Goal: Information Seeking & Learning: Find contact information

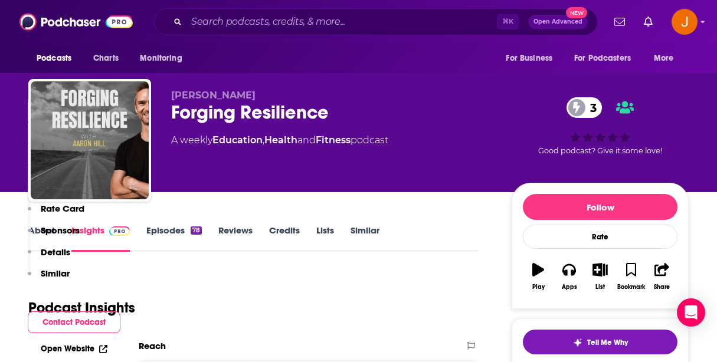
scroll to position [651, 0]
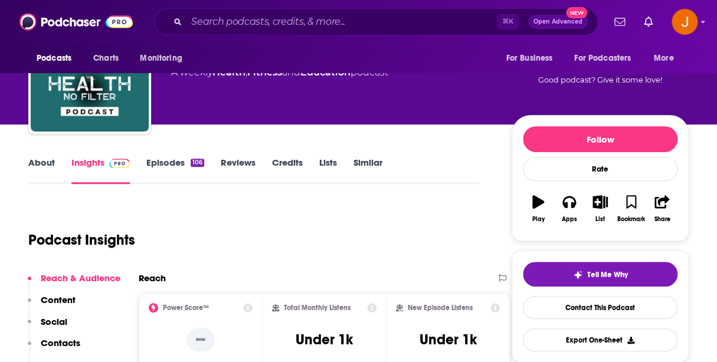
scroll to position [11, 0]
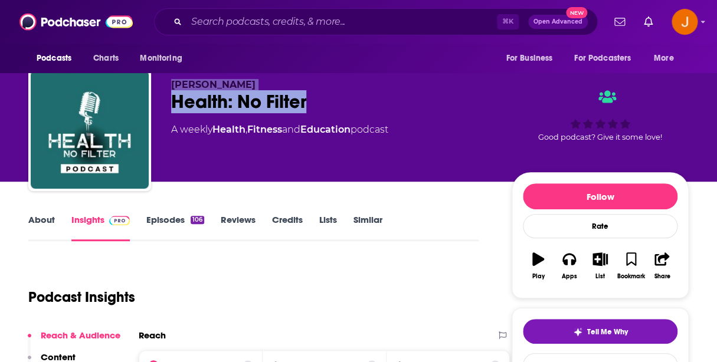
drag, startPoint x: 327, startPoint y: 105, endPoint x: 171, endPoint y: 85, distance: 157.7
click at [171, 85] on div "Tristan Lowe Health: No Filter A weekly Health , Fitness and Education podcast …" at bounding box center [358, 131] width 660 height 127
copy div "Tristan Lowe Health: No Filter"
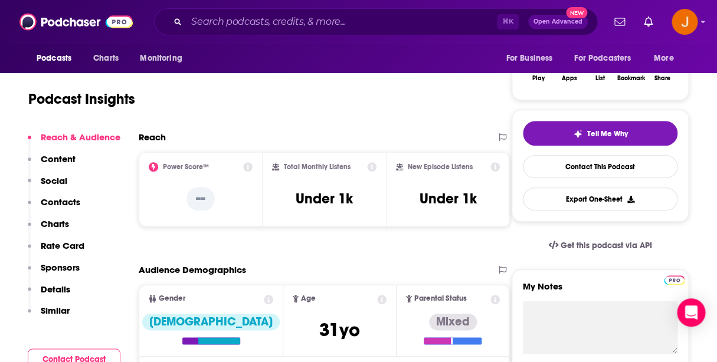
click at [58, 202] on p "Contacts" at bounding box center [61, 201] width 40 height 11
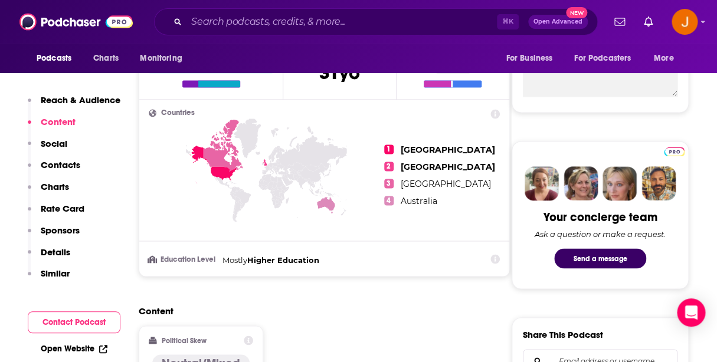
scroll to position [407, 0]
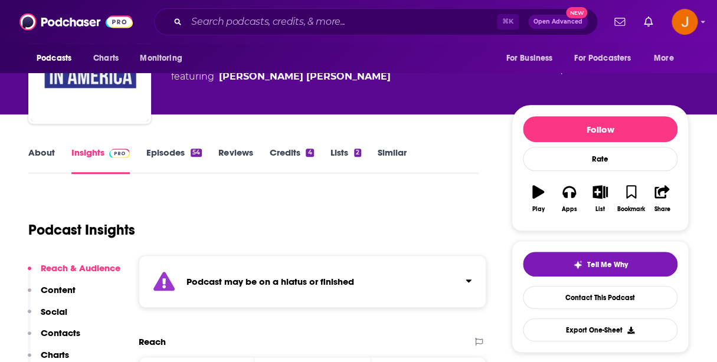
scroll to position [64, 0]
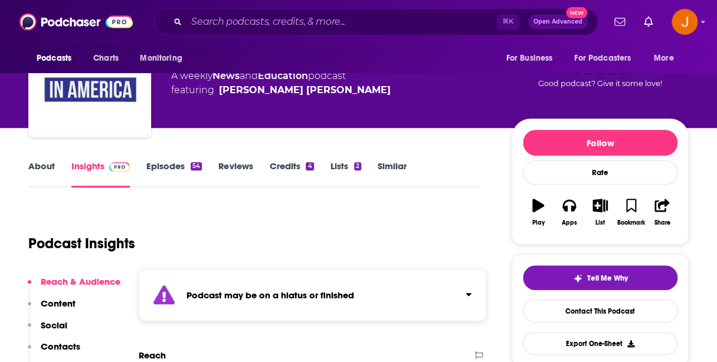
click at [169, 170] on link "Episodes 54" at bounding box center [173, 173] width 55 height 27
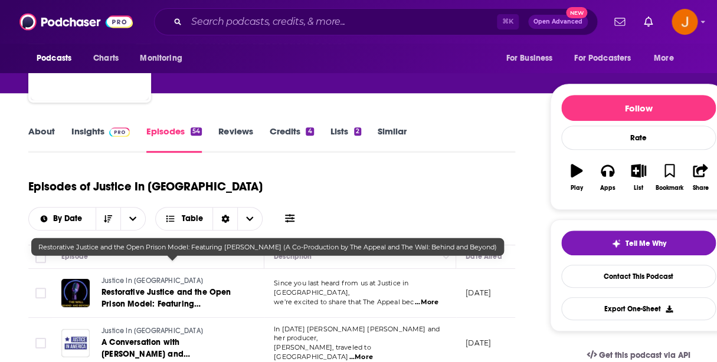
scroll to position [63, 0]
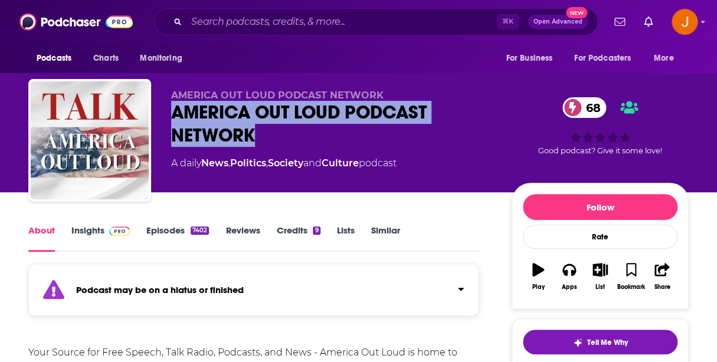
drag, startPoint x: 261, startPoint y: 143, endPoint x: 175, endPoint y: 116, distance: 90.1
click at [175, 116] on div "AMERICA OUT LOUD PODCAST NETWORK 68" at bounding box center [332, 124] width 322 height 46
copy h1 "AMERICA OUT LOUD PODCAST NETWORK"
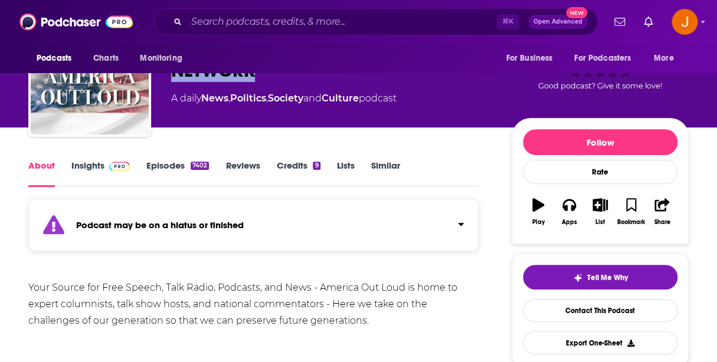
scroll to position [76, 0]
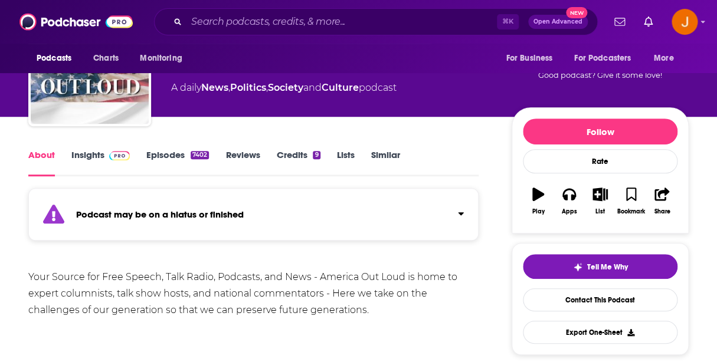
click at [171, 156] on link "Episodes 7402" at bounding box center [177, 162] width 63 height 27
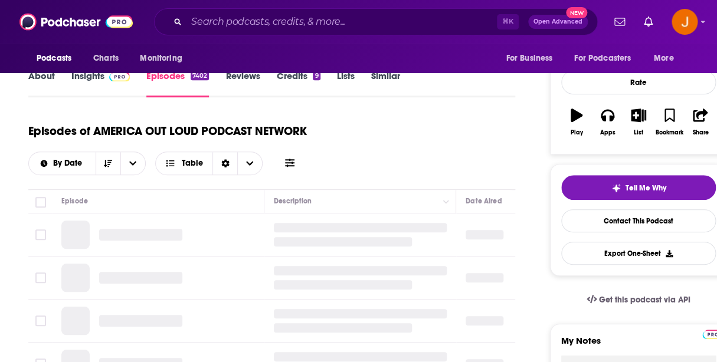
scroll to position [156, 0]
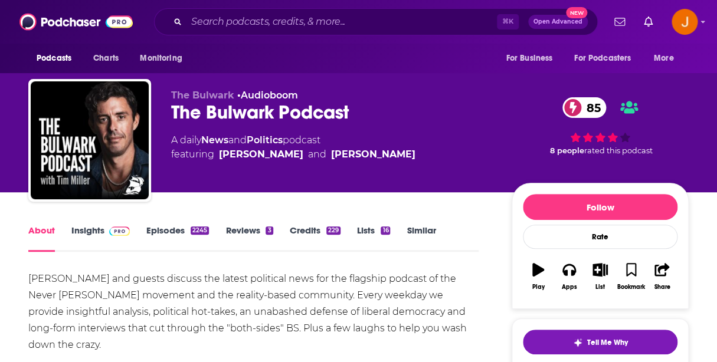
click at [173, 232] on link "Episodes 2245" at bounding box center [177, 238] width 63 height 27
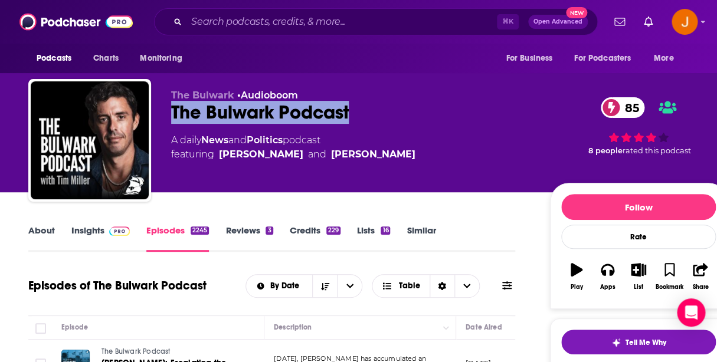
drag, startPoint x: 401, startPoint y: 106, endPoint x: 169, endPoint y: 114, distance: 232.0
click at [169, 114] on div "The Bulwark • Audioboom The Bulwark Podcast 85 A daily News and Politics podcas…" at bounding box center [377, 142] width 699 height 127
copy h2 "The Bulwark Podcast"
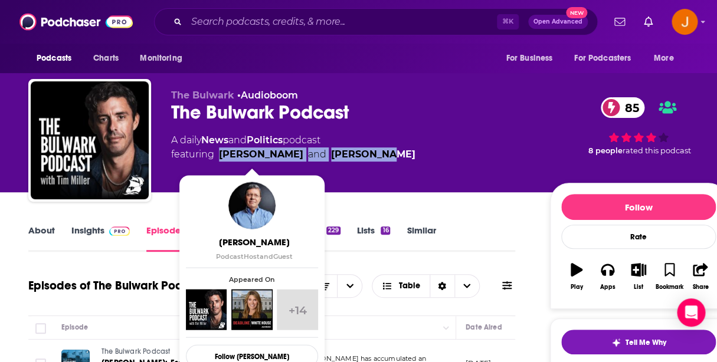
drag, startPoint x: 383, startPoint y: 162, endPoint x: 221, endPoint y: 159, distance: 162.3
click at [221, 159] on div "A daily News and Politics podcast featuring Charlie Sykes and Tim Miller" at bounding box center [351, 147] width 360 height 28
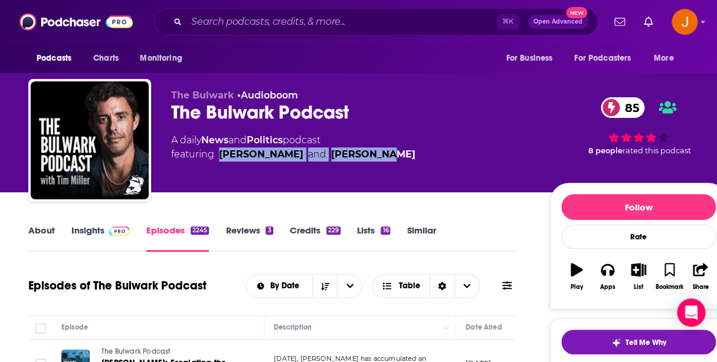
copy span "Charlie Sykes and Tim Miller"
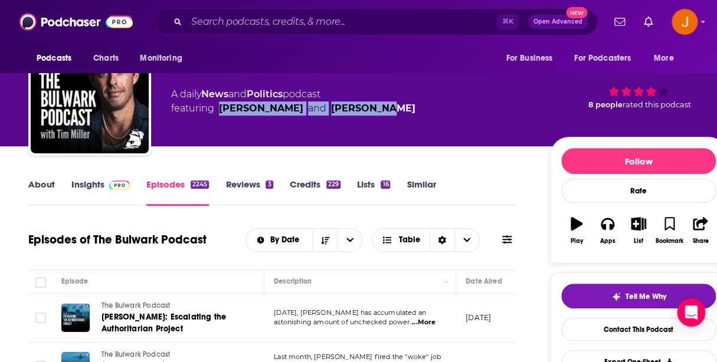
scroll to position [79, 0]
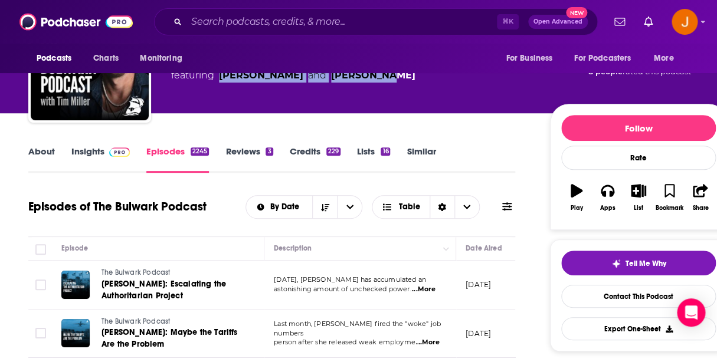
click at [88, 152] on link "Insights" at bounding box center [100, 159] width 58 height 27
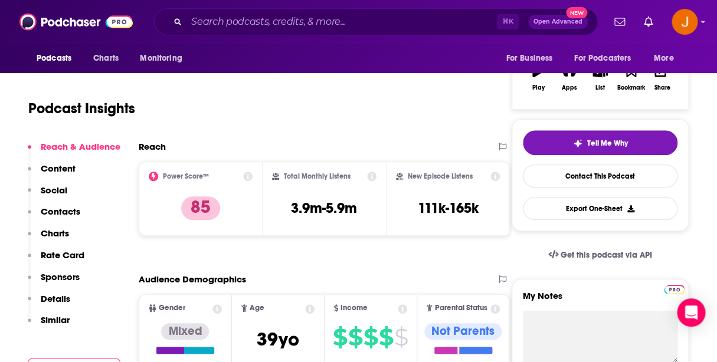
click at [70, 209] on p "Contacts" at bounding box center [61, 211] width 40 height 11
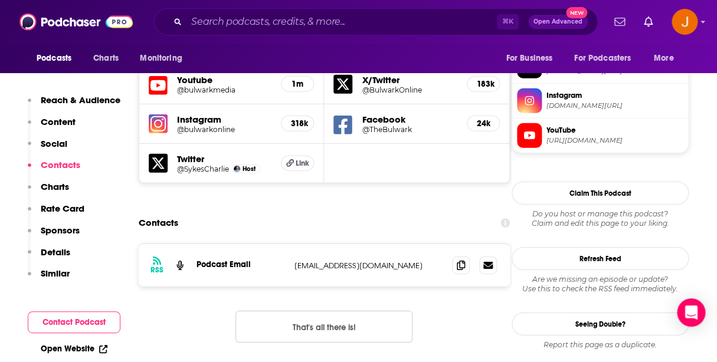
scroll to position [1058, 0]
drag, startPoint x: 379, startPoint y: 221, endPoint x: 288, endPoint y: 218, distance: 91.5
click at [294, 260] on p "info@thebulwark.com" at bounding box center [368, 265] width 148 height 10
copy div "info@thebulwark.com"
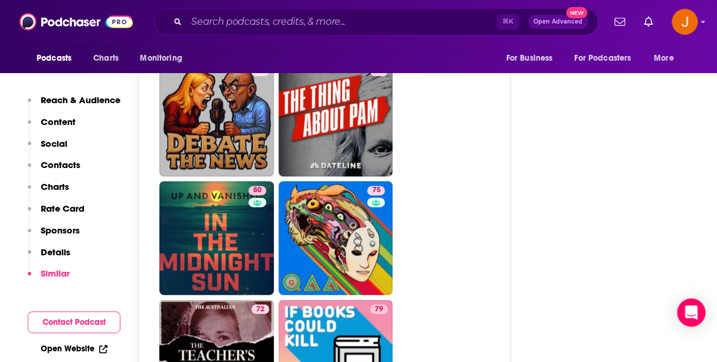
scroll to position [4745, 0]
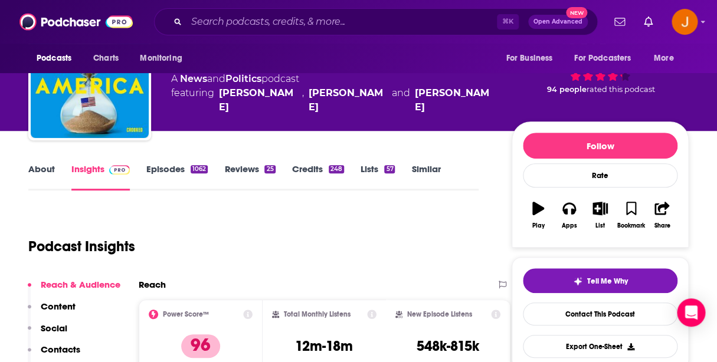
scroll to position [60, 0]
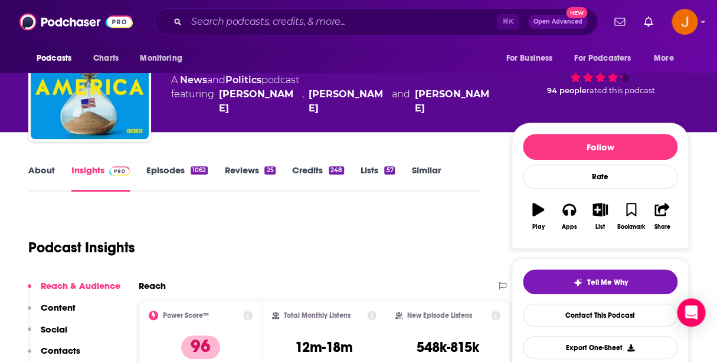
click at [48, 171] on link "About" at bounding box center [41, 178] width 27 height 27
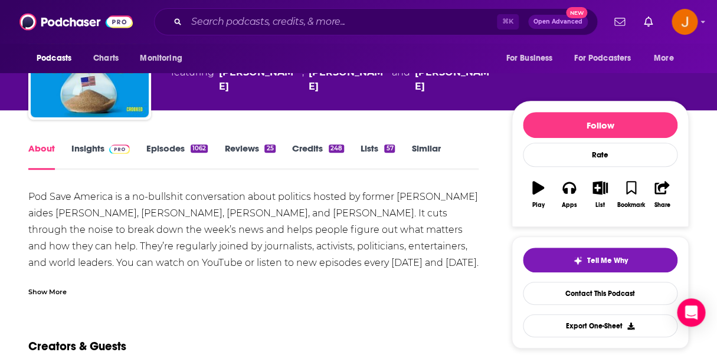
scroll to position [139, 0]
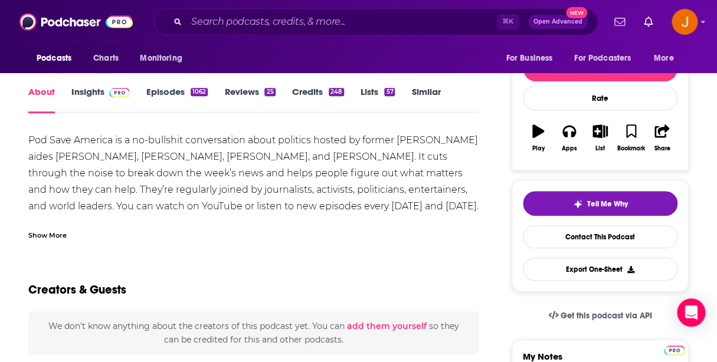
click at [50, 237] on div "Show More" at bounding box center [47, 234] width 38 height 11
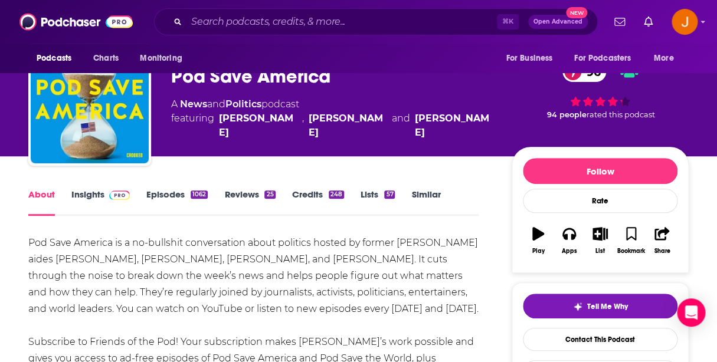
scroll to position [0, 0]
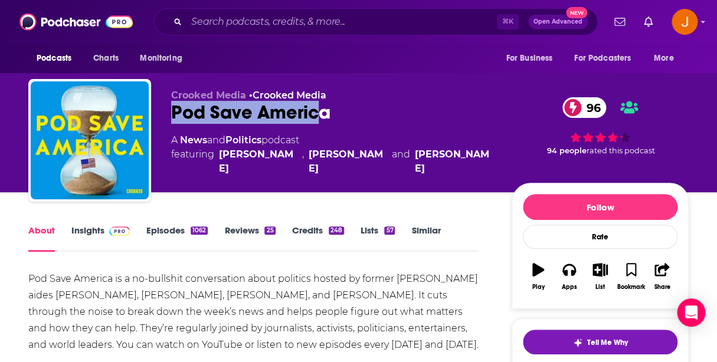
drag, startPoint x: 175, startPoint y: 108, endPoint x: 315, endPoint y: 117, distance: 140.2
click at [315, 117] on div "Pod Save America 96" at bounding box center [332, 112] width 322 height 23
drag, startPoint x: 335, startPoint y: 118, endPoint x: 172, endPoint y: 116, distance: 162.9
click at [172, 116] on div "Pod Save America 96" at bounding box center [332, 112] width 322 height 23
copy h1 "Pod Save America"
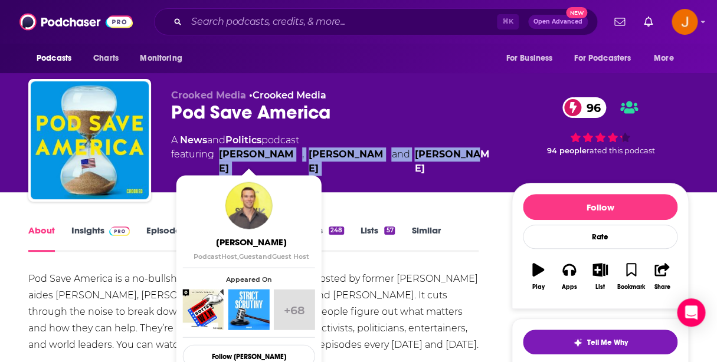
drag, startPoint x: 431, startPoint y: 158, endPoint x: 221, endPoint y: 159, distance: 210.1
click at [221, 159] on div "A News and Politics podcast featuring Jon Favreau , Dan Pfeiffer and Jon Lovett" at bounding box center [332, 154] width 322 height 42
copy span "Jon Favreau , Dan Pfeiffer and Jon Lovett"
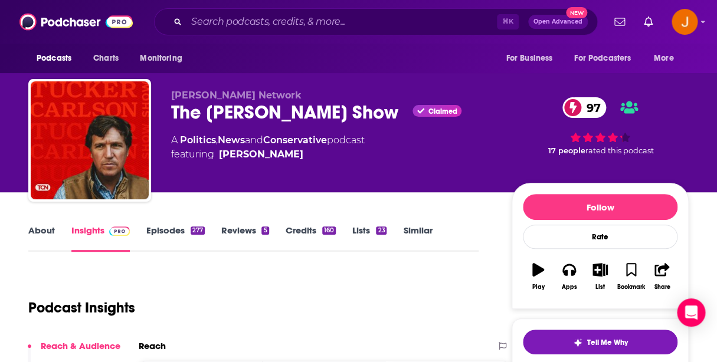
drag, startPoint x: 168, startPoint y: 119, endPoint x: 382, endPoint y: 124, distance: 214.2
click at [382, 124] on div "Tucker Carlson Network The Tucker Carlson Show Claimed 97 A Politics , News and…" at bounding box center [358, 142] width 660 height 127
copy h2 "The Tucker Carlson Show"
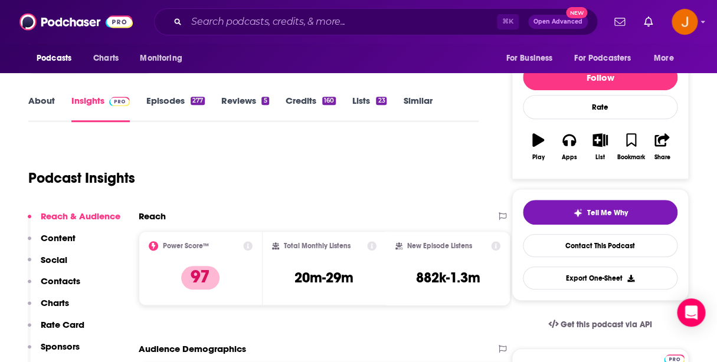
scroll to position [171, 0]
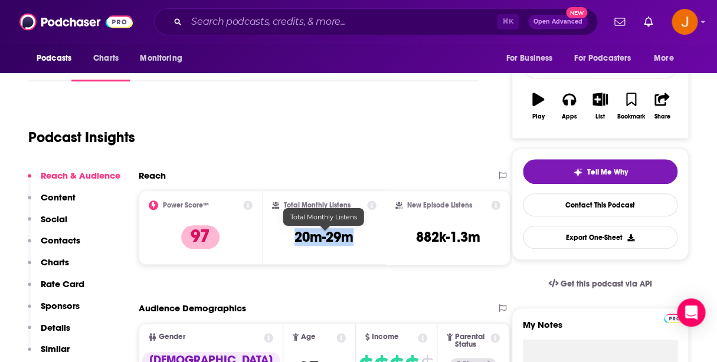
drag, startPoint x: 294, startPoint y: 240, endPoint x: 349, endPoint y: 242, distance: 54.9
click at [349, 242] on div "Total Monthly Listens 20m-29m" at bounding box center [324, 228] width 105 height 54
click at [63, 241] on p "Contacts" at bounding box center [61, 240] width 40 height 11
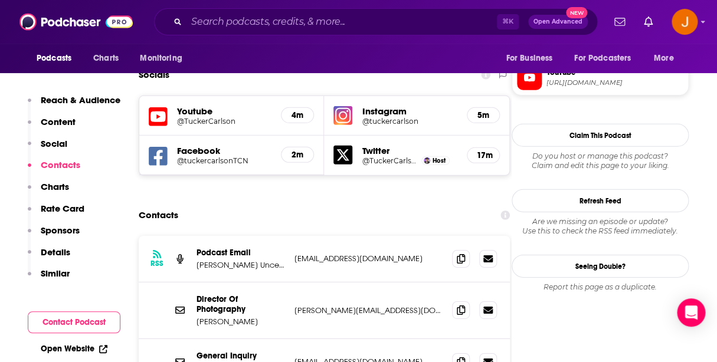
scroll to position [1050, 0]
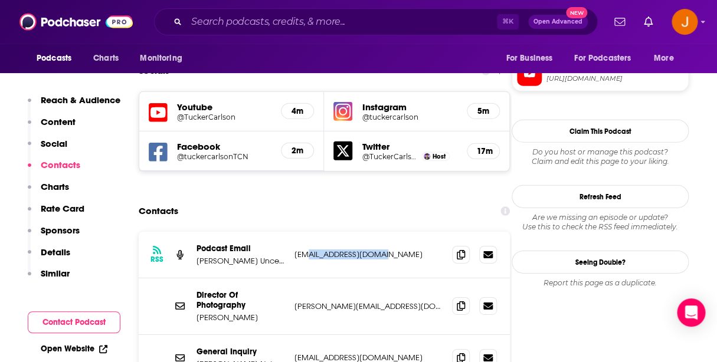
drag, startPoint x: 409, startPoint y: 192, endPoint x: 312, endPoint y: 191, distance: 96.8
click at [312, 250] on p "podcasts@rsvmedia.com" at bounding box center [368, 255] width 148 height 10
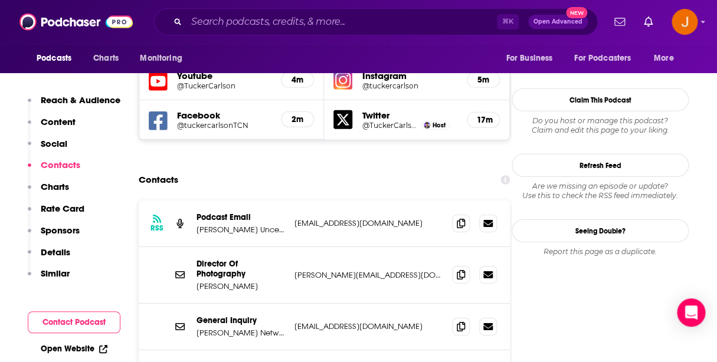
click at [389, 201] on div "RSS Podcast Email Piers Morgan Uncensored podcasts@rsvmedia.com podcasts@rsvmed…" at bounding box center [324, 224] width 371 height 47
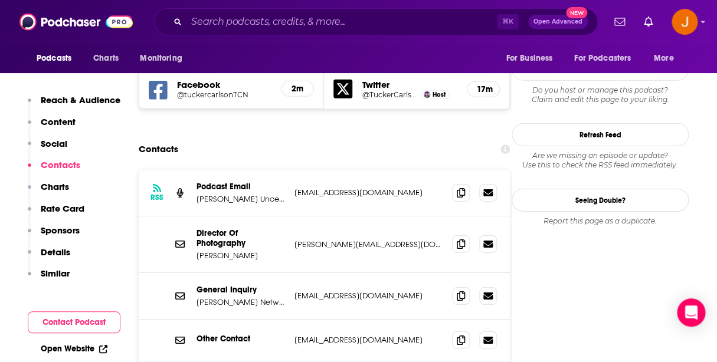
scroll to position [1111, 0]
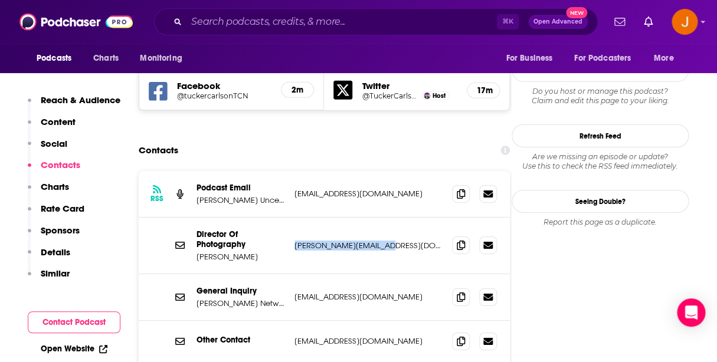
drag, startPoint x: 303, startPoint y: 184, endPoint x: 400, endPoint y: 184, distance: 96.8
click at [400, 218] on div "Director Of Photography Kyle Rothenberg kyle@tuckercarlson.com kyle@tuckercarls…" at bounding box center [324, 246] width 371 height 57
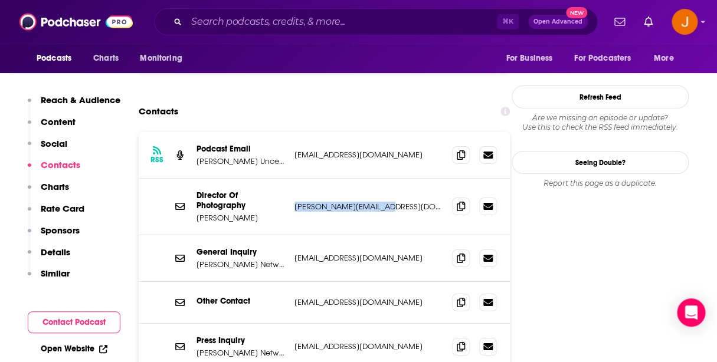
scroll to position [1152, 0]
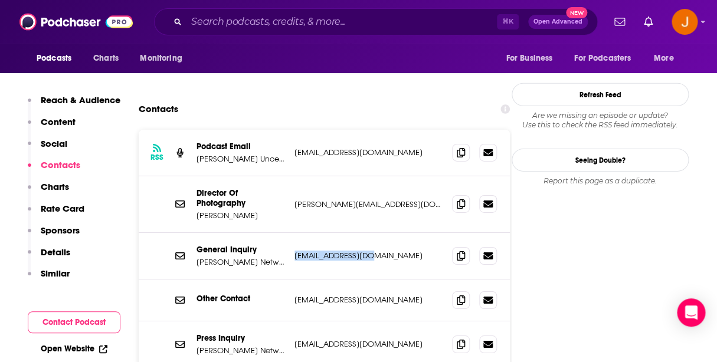
drag, startPoint x: 292, startPoint y: 188, endPoint x: 401, endPoint y: 188, distance: 108.6
click at [401, 233] on div "General Inquiry Tucker Carlson Network info@TCNetwork.com info@TCNetwork.com" at bounding box center [324, 256] width 371 height 47
copy p "info@TCNetwork.com"
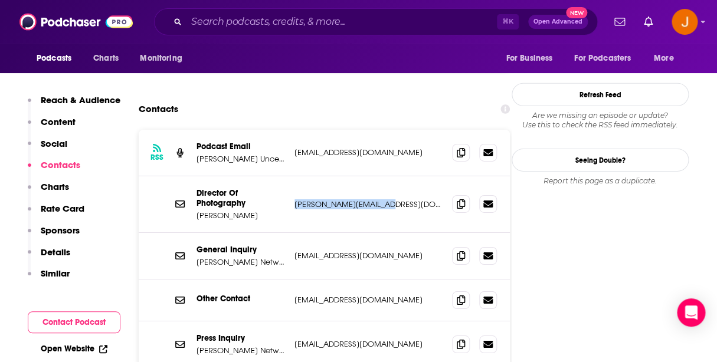
drag, startPoint x: 391, startPoint y: 143, endPoint x: 292, endPoint y: 140, distance: 98.6
click at [294, 199] on p "kyle@tuckercarlson.com" at bounding box center [368, 204] width 148 height 10
copy p "kyle@tuckercarlson.com"
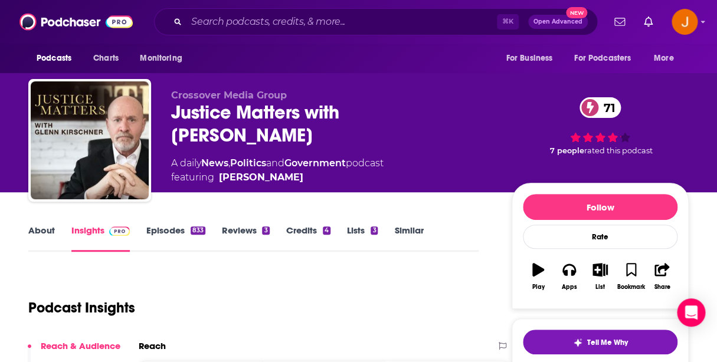
drag, startPoint x: 172, startPoint y: 108, endPoint x: 266, endPoint y: 133, distance: 96.6
click at [266, 133] on div "Justice Matters with [PERSON_NAME] 71" at bounding box center [332, 124] width 322 height 46
copy h2 "Justice Matters with [PERSON_NAME]"
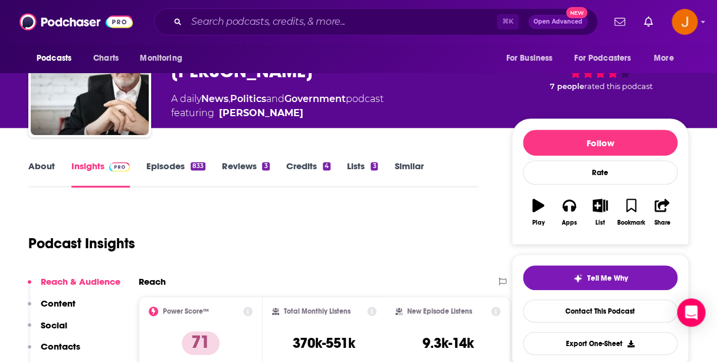
scroll to position [104, 0]
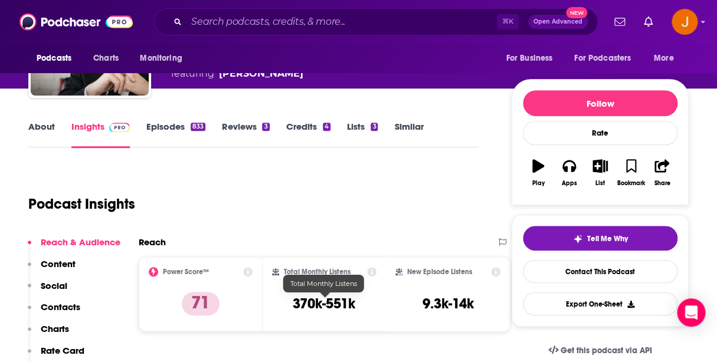
drag, startPoint x: 293, startPoint y: 307, endPoint x: 357, endPoint y: 309, distance: 63.8
click at [357, 309] on div "Total Monthly Listens 370k-551k" at bounding box center [324, 294] width 105 height 54
copy h2
drag, startPoint x: 293, startPoint y: 306, endPoint x: 352, endPoint y: 306, distance: 59.6
click at [352, 306] on div "Total Monthly Listens 370k-551k" at bounding box center [324, 294] width 105 height 54
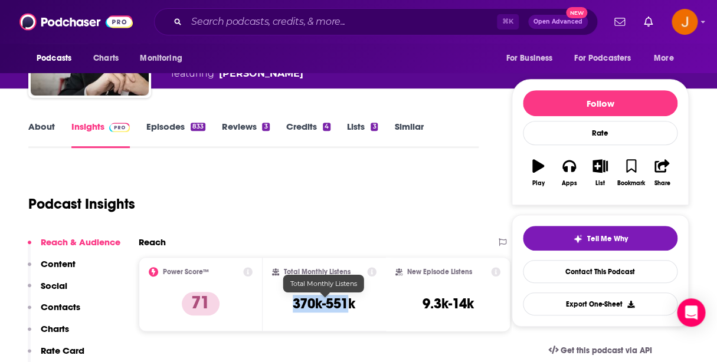
copy h3 "370k-551"
click at [307, 306] on h3 "370k-551k" at bounding box center [324, 304] width 63 height 18
drag, startPoint x: 295, startPoint y: 306, endPoint x: 355, endPoint y: 307, distance: 59.6
click at [355, 307] on h3 "370k-551k" at bounding box center [324, 304] width 63 height 18
copy h3 "370k-551k"
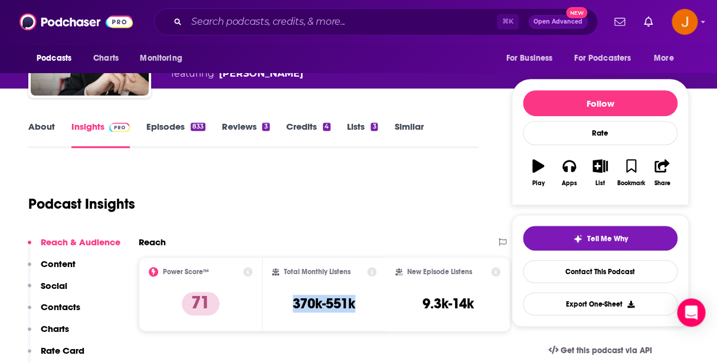
click at [60, 306] on p "Contacts" at bounding box center [61, 307] width 40 height 11
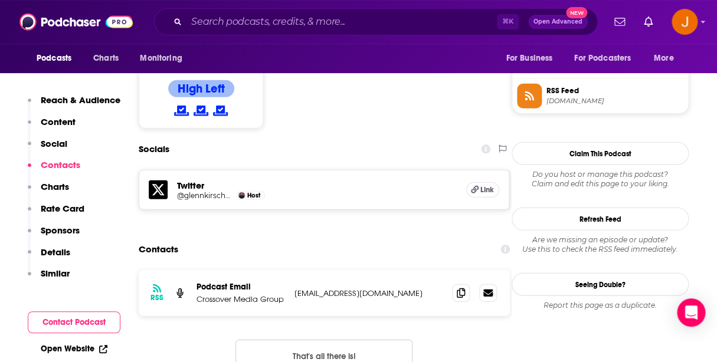
scroll to position [964, 0]
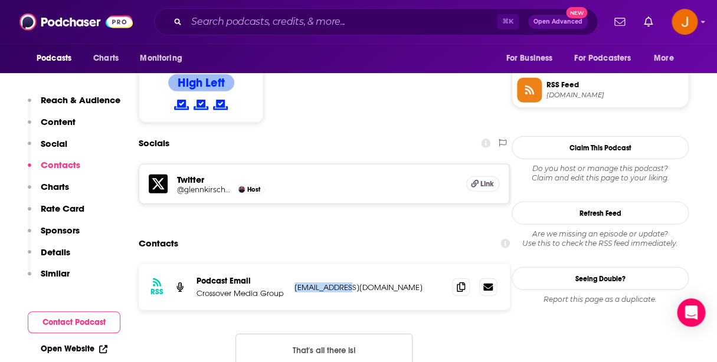
drag, startPoint x: 290, startPoint y: 217, endPoint x: 352, endPoint y: 224, distance: 61.7
click at [352, 264] on div "RSS Podcast Email Crossover Media Group beowulf@twosquaredmediaproductions.com …" at bounding box center [324, 287] width 371 height 46
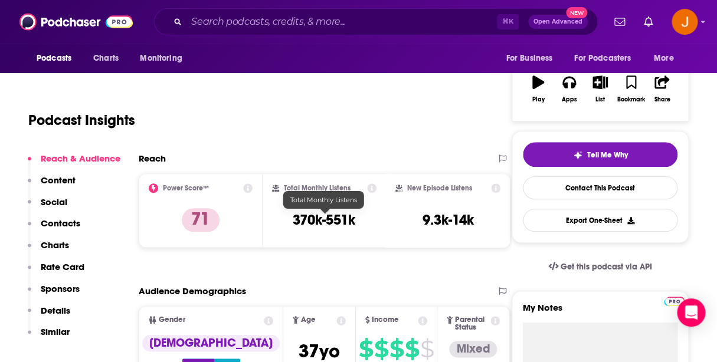
scroll to position [0, 0]
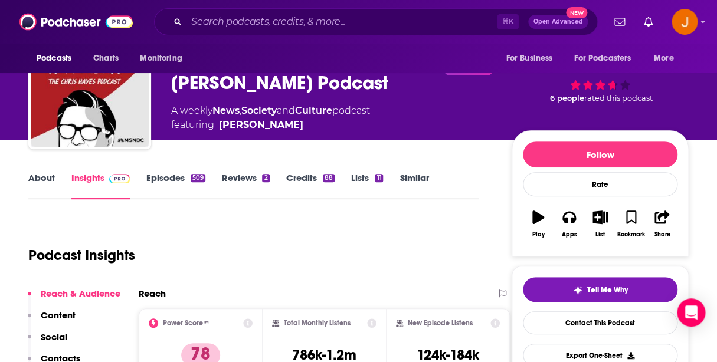
scroll to position [74, 0]
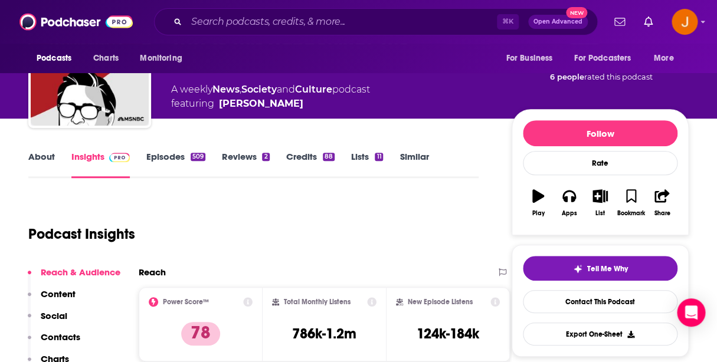
click at [48, 159] on link "About" at bounding box center [41, 164] width 27 height 27
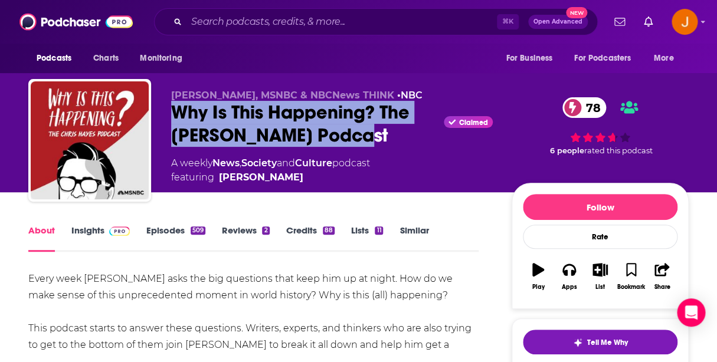
drag, startPoint x: 198, startPoint y: 110, endPoint x: 366, endPoint y: 141, distance: 171.1
click at [366, 141] on div "Chris Hayes, MSNBC & NBCNews THINK • NBC Why Is This Happening? The Chris Hayes…" at bounding box center [358, 142] width 660 height 127
copy h1 "Why Is This Happening? The Chris Hayes Podcast"
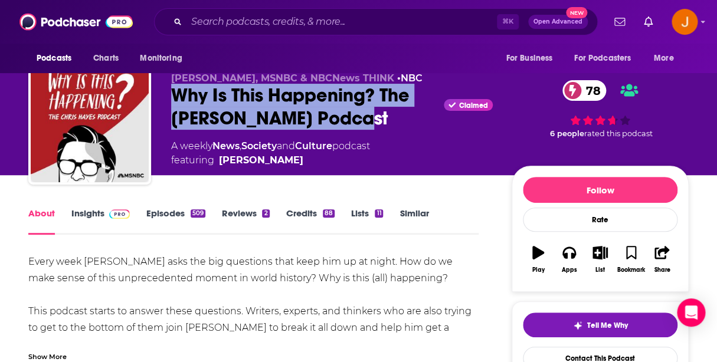
scroll to position [19, 0]
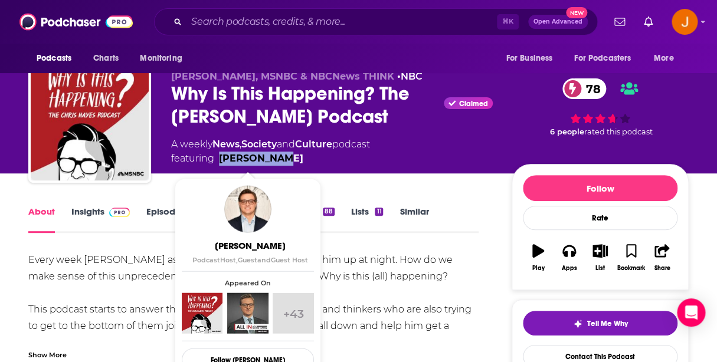
drag, startPoint x: 296, startPoint y: 156, endPoint x: 221, endPoint y: 159, distance: 75.0
click at [221, 159] on span "featuring Chris Hayes" at bounding box center [270, 159] width 199 height 14
copy link "Chris Hayes"
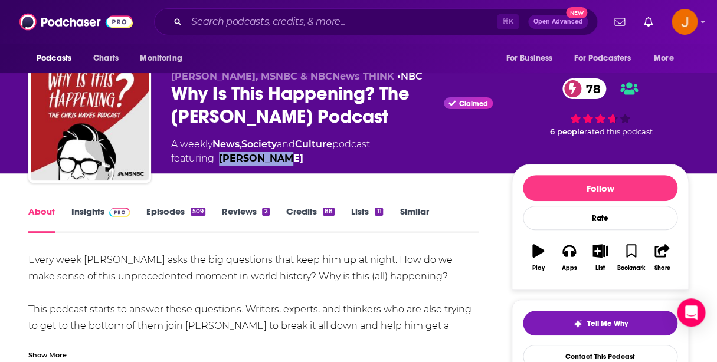
click at [83, 211] on link "Insights" at bounding box center [100, 219] width 58 height 27
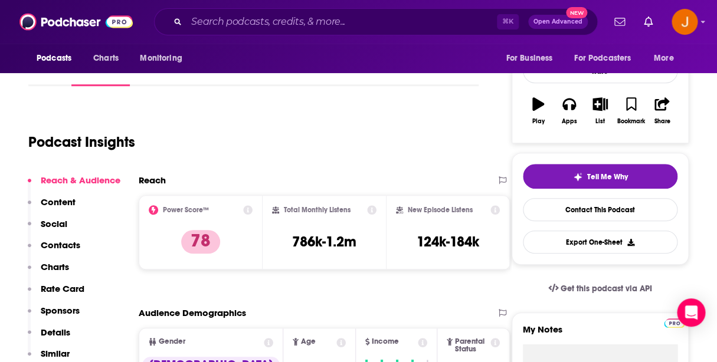
click at [72, 243] on p "Contacts" at bounding box center [61, 245] width 40 height 11
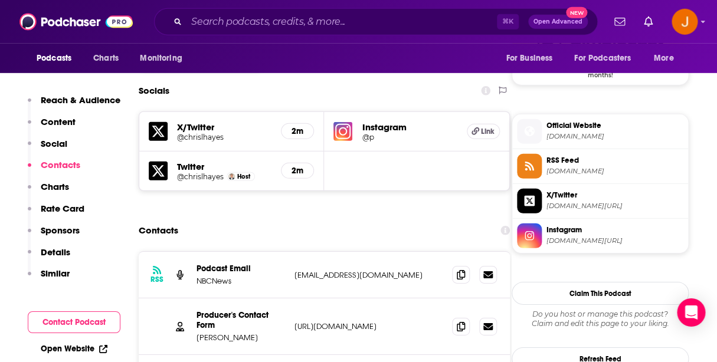
scroll to position [1004, 0]
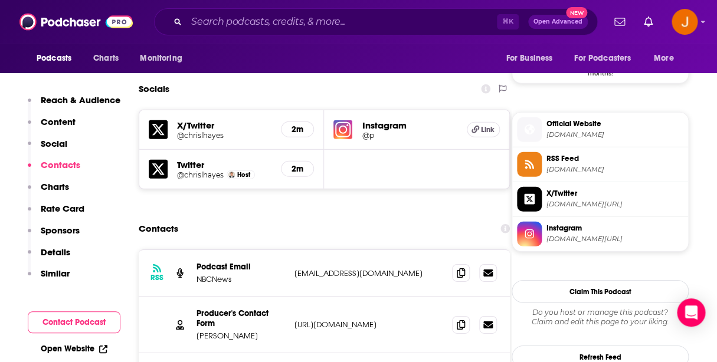
click at [372, 268] on p "think@nbcuni.com" at bounding box center [368, 273] width 148 height 10
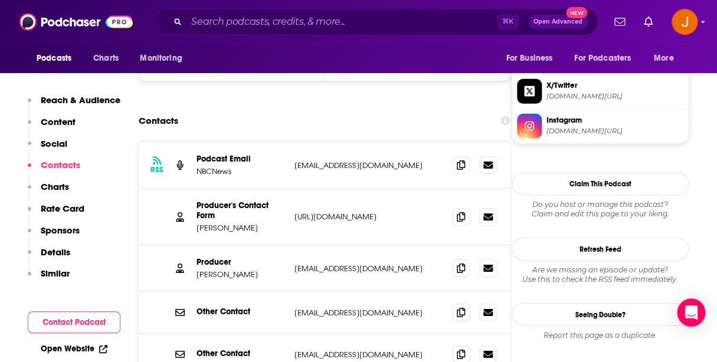
scroll to position [1126, 0]
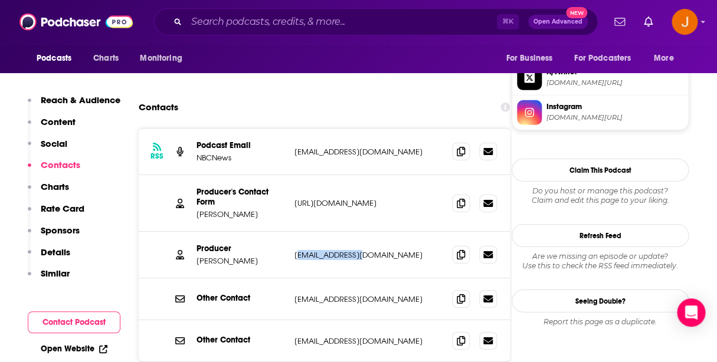
drag, startPoint x: 298, startPoint y: 202, endPoint x: 365, endPoint y: 202, distance: 66.7
click at [365, 250] on p "doniholloway724@att.net" at bounding box center [368, 255] width 148 height 10
drag, startPoint x: 398, startPoint y: 205, endPoint x: 292, endPoint y: 204, distance: 106.2
click at [294, 250] on p "doniholloway724@att.net" at bounding box center [368, 255] width 148 height 10
copy p "doniholloway724@att.net"
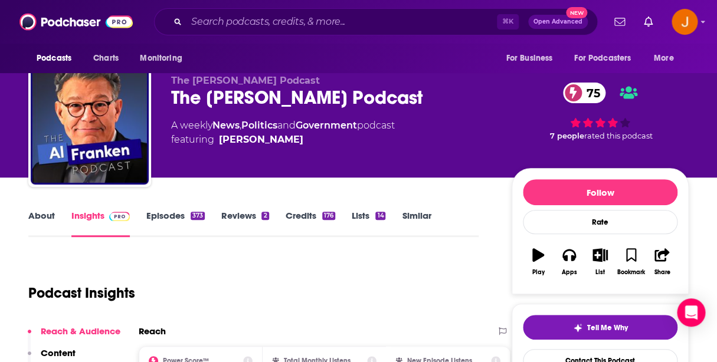
scroll to position [20, 0]
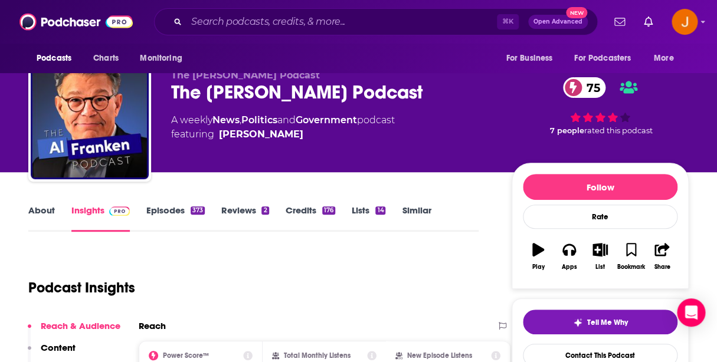
click at [51, 212] on link "About" at bounding box center [41, 218] width 27 height 27
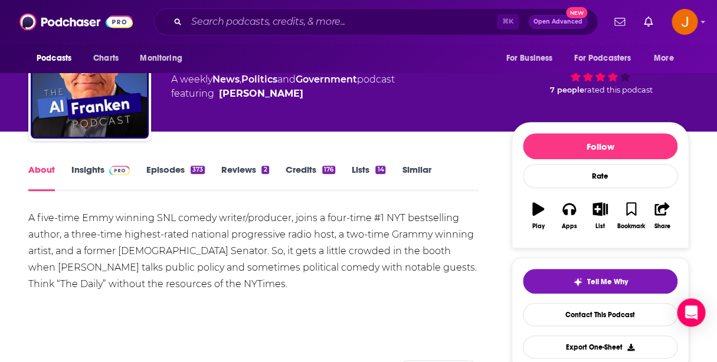
scroll to position [47, 0]
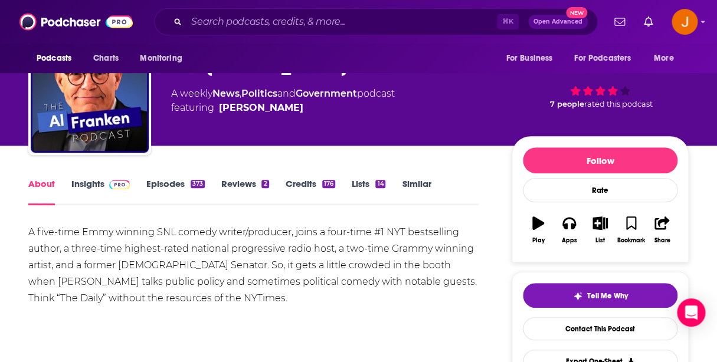
click at [162, 183] on link "Episodes 373" at bounding box center [175, 191] width 58 height 27
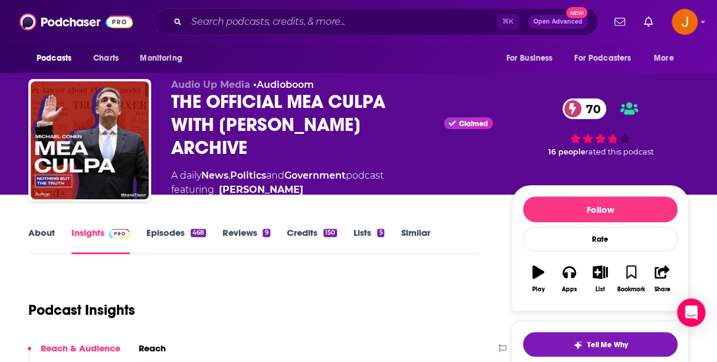
scroll to position [21, 0]
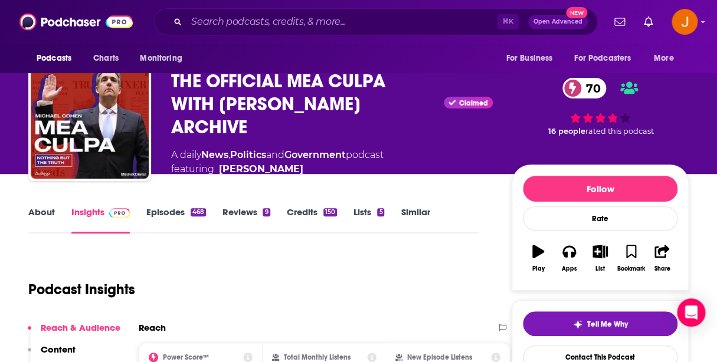
click at [48, 210] on link "About" at bounding box center [41, 220] width 27 height 27
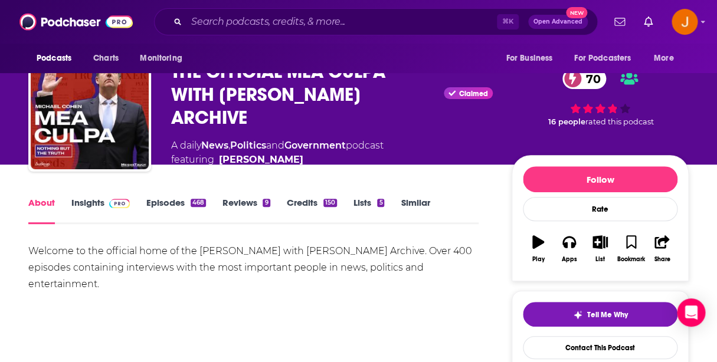
scroll to position [8, 0]
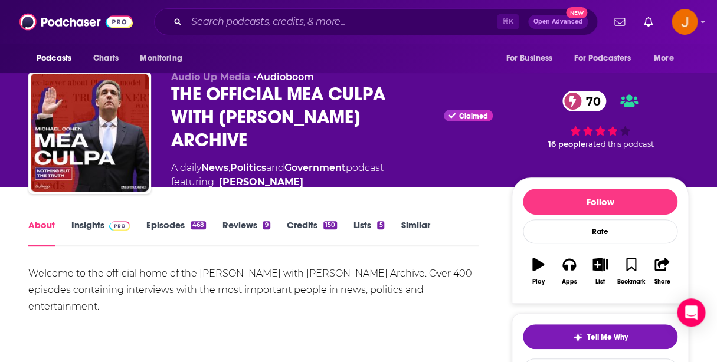
click at [162, 226] on link "Episodes 468" at bounding box center [176, 233] width 60 height 27
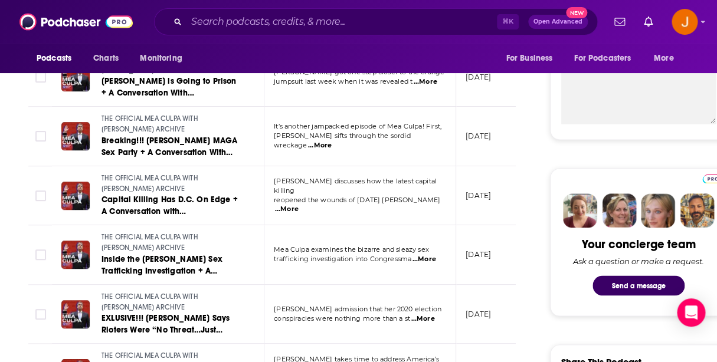
scroll to position [440, 0]
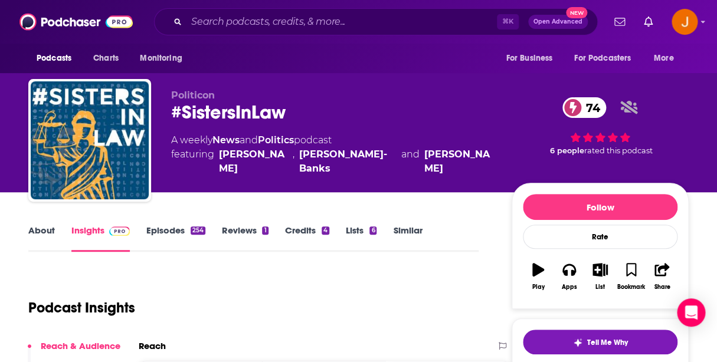
click at [165, 234] on link "Episodes 254" at bounding box center [175, 238] width 59 height 27
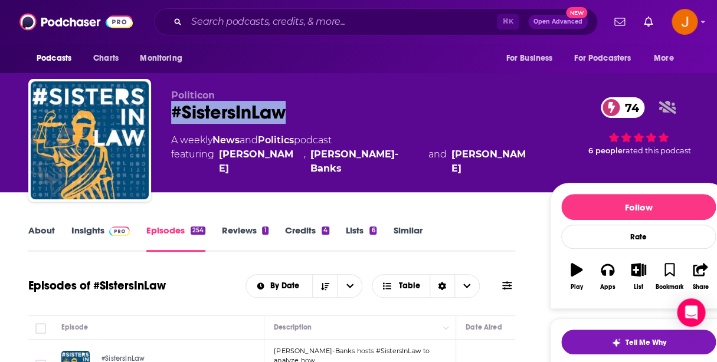
drag, startPoint x: 169, startPoint y: 112, endPoint x: 344, endPoint y: 112, distance: 175.3
click at [343, 112] on div "Politicon #SistersInLaw 74 A weekly News and Politics podcast featuring Barbara…" at bounding box center [377, 142] width 699 height 127
copy h2 "#SistersInLaw"
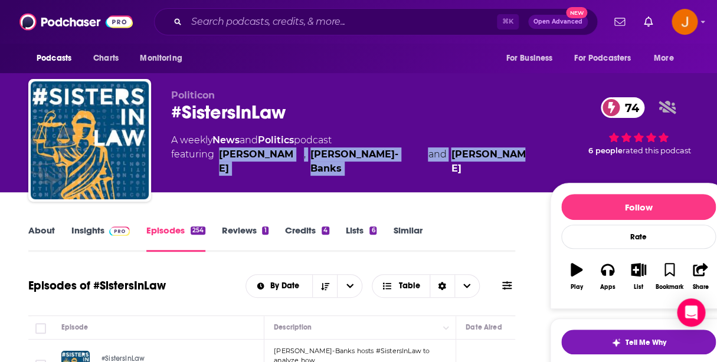
drag, startPoint x: 506, startPoint y: 159, endPoint x: 218, endPoint y: 158, distance: 287.4
click at [218, 158] on div "A weekly News and Politics podcast featuring Barbara McQuade , Jill Wine-Banks …" at bounding box center [351, 154] width 360 height 42
copy span "Barbara McQuade , Jill Wine-Banks and Joyce Vance"
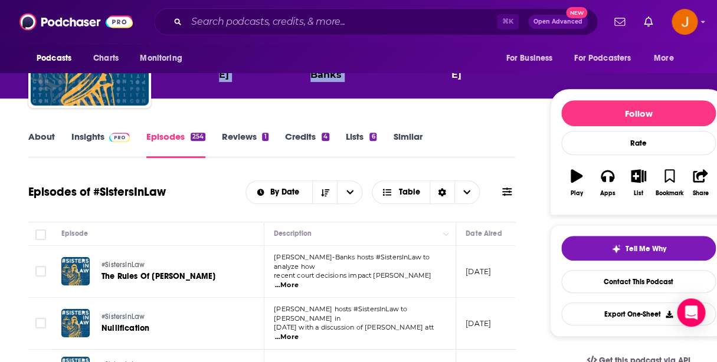
scroll to position [139, 0]
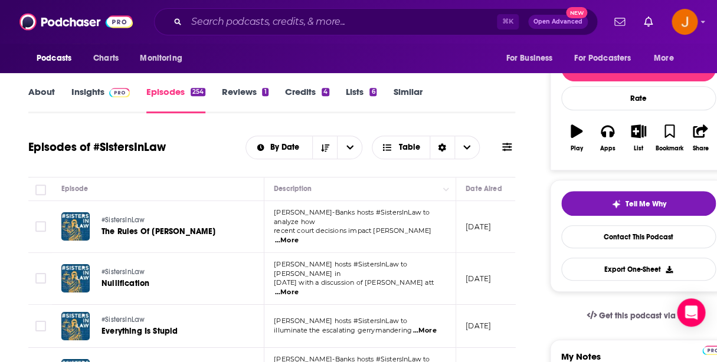
click at [89, 93] on link "Insights" at bounding box center [100, 99] width 58 height 27
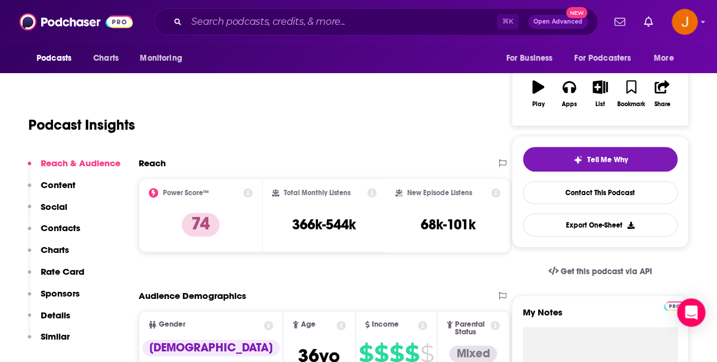
scroll to position [200, 0]
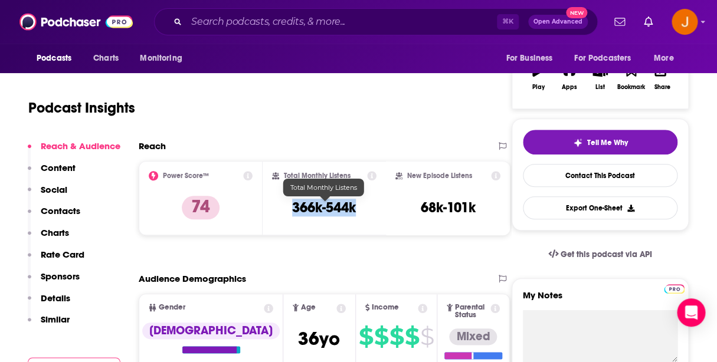
drag, startPoint x: 293, startPoint y: 209, endPoint x: 355, endPoint y: 210, distance: 61.4
click at [355, 210] on h3 "366k-544k" at bounding box center [324, 208] width 64 height 18
copy h3 "366k-544k"
click at [55, 214] on p "Contacts" at bounding box center [61, 210] width 40 height 11
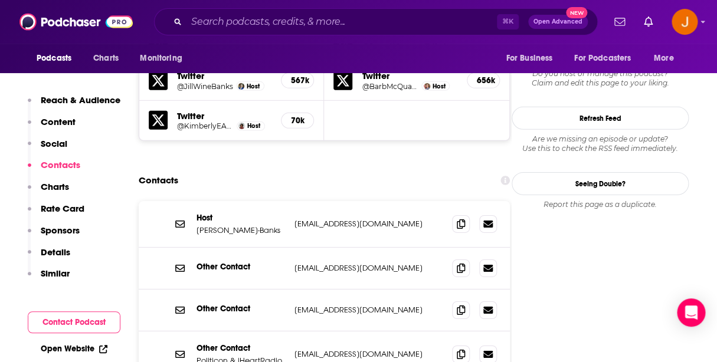
scroll to position [1113, 0]
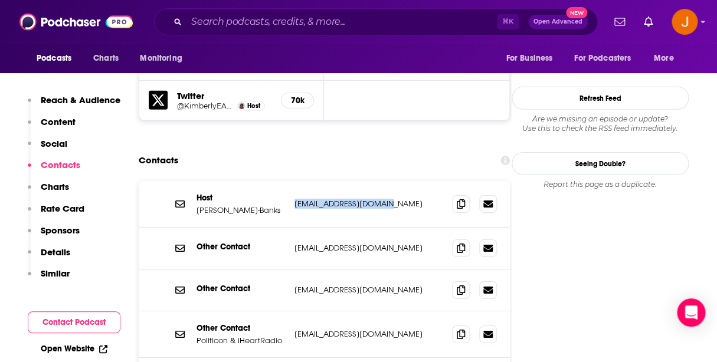
drag, startPoint x: 400, startPoint y: 161, endPoint x: 290, endPoint y: 154, distance: 110.0
click at [290, 181] on div "Host Jill Wine-Banks info@jillwinebanks.com info@jillwinebanks.com" at bounding box center [324, 204] width 371 height 47
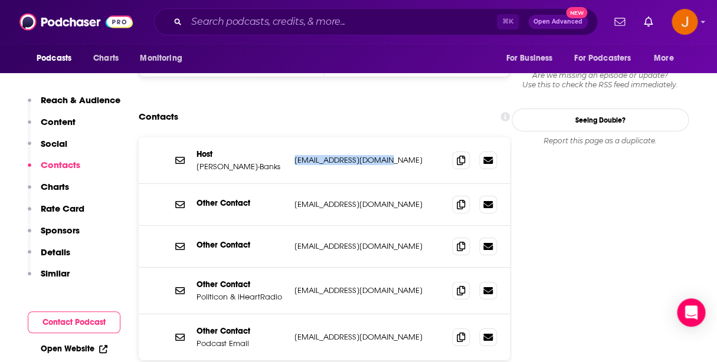
scroll to position [1159, 0]
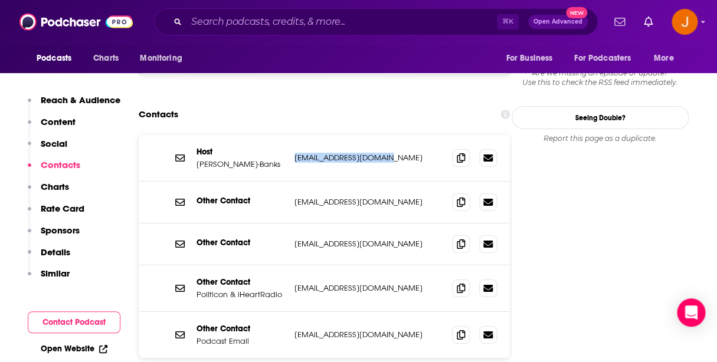
copy p "info@jillwinebanks.com"
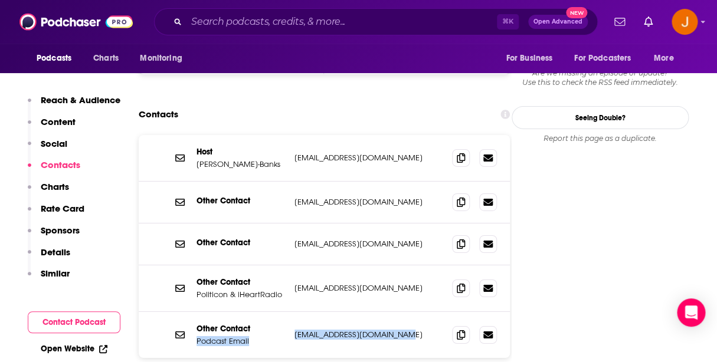
drag, startPoint x: 389, startPoint y: 286, endPoint x: 289, endPoint y: 286, distance: 100.3
click at [294, 330] on p "sistersinlaw@politicon.com" at bounding box center [368, 335] width 148 height 10
click at [290, 312] on div "Other Contact Podcast Email sistersinlaw@politicon.com sistersinlaw@politicon.c…" at bounding box center [324, 335] width 371 height 46
drag, startPoint x: 293, startPoint y: 285, endPoint x: 391, endPoint y: 289, distance: 98.0
click at [391, 312] on div "Other Contact Podcast Email sistersinlaw@politicon.com sistersinlaw@politicon.c…" at bounding box center [324, 335] width 371 height 46
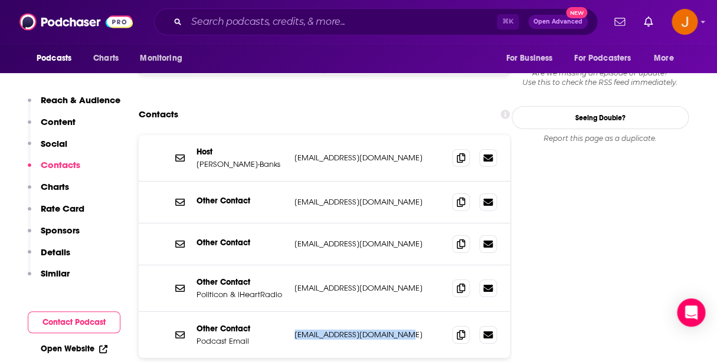
copy p "sistersinlaw@politicon.com"
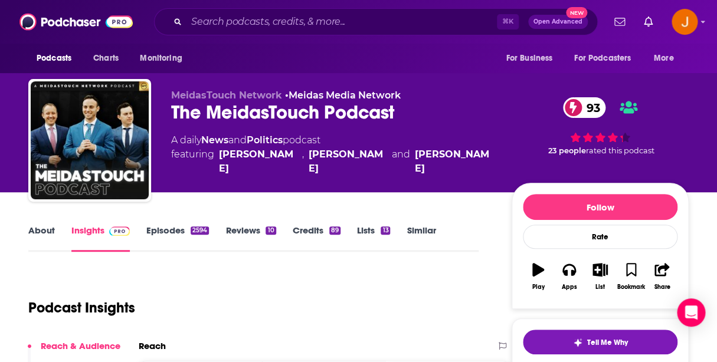
click at [48, 237] on link "About" at bounding box center [41, 238] width 27 height 27
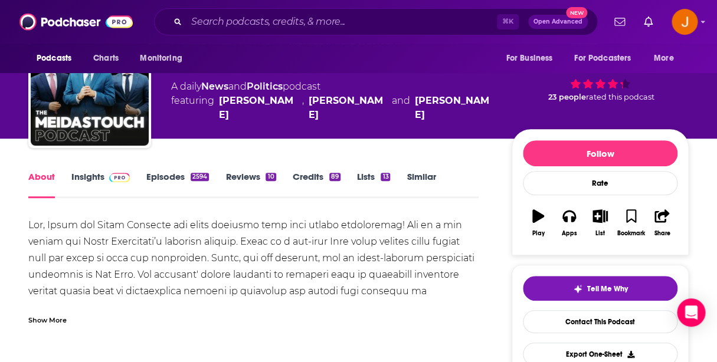
scroll to position [70, 0]
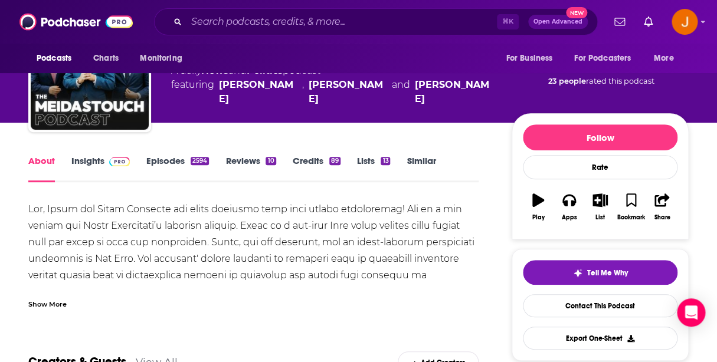
click at [48, 306] on div "Show More" at bounding box center [47, 303] width 38 height 11
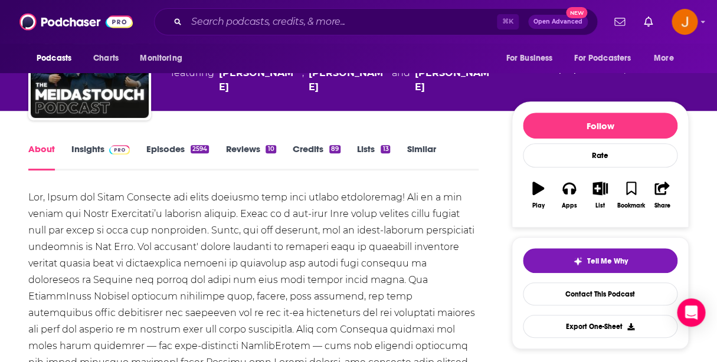
scroll to position [54, 0]
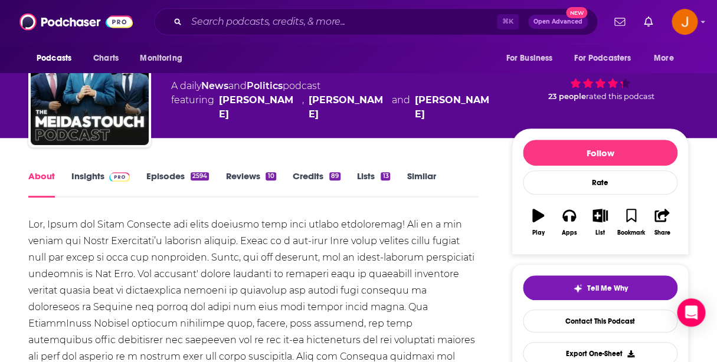
click at [161, 177] on link "Episodes 2594" at bounding box center [177, 184] width 63 height 27
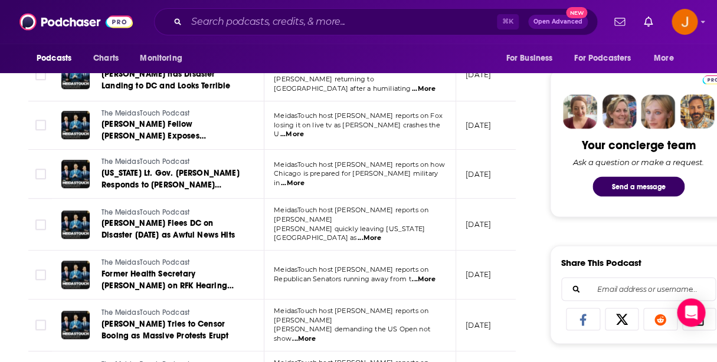
scroll to position [565, 0]
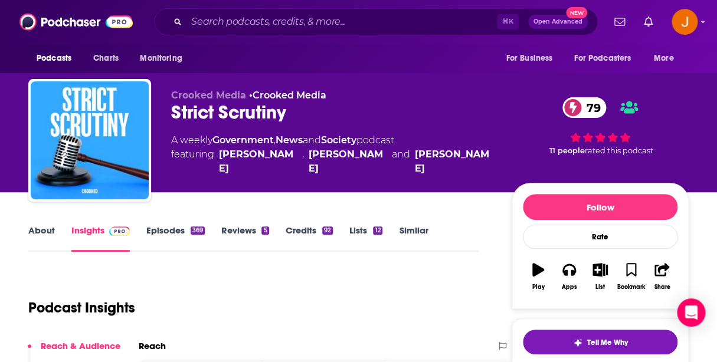
scroll to position [20, 0]
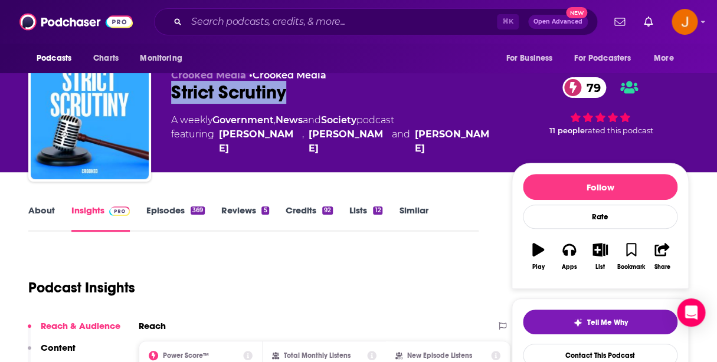
drag, startPoint x: 172, startPoint y: 97, endPoint x: 287, endPoint y: 97, distance: 114.5
click at [287, 97] on div "Strict Scrutiny 79" at bounding box center [332, 92] width 322 height 23
copy h2 "Strict Scrutiny"
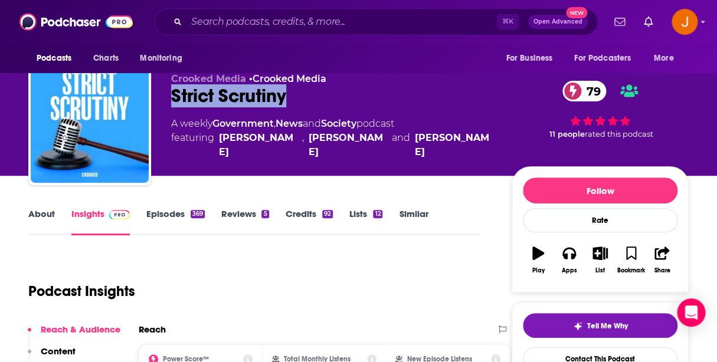
scroll to position [16, 0]
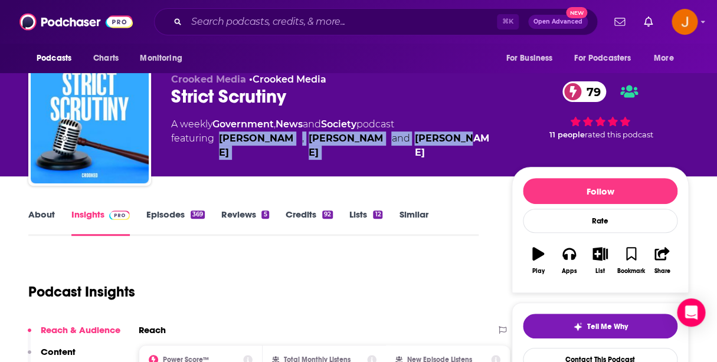
drag, startPoint x: 469, startPoint y: 137, endPoint x: 219, endPoint y: 140, distance: 250.2
click at [219, 140] on div "A weekly Government , News and Society podcast featuring [PERSON_NAME] , [PERSO…" at bounding box center [332, 138] width 322 height 42
copy span "[PERSON_NAME] , [PERSON_NAME] and [PERSON_NAME]"
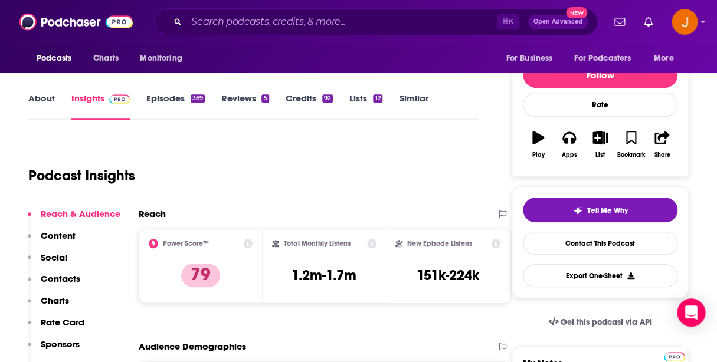
scroll to position [128, 0]
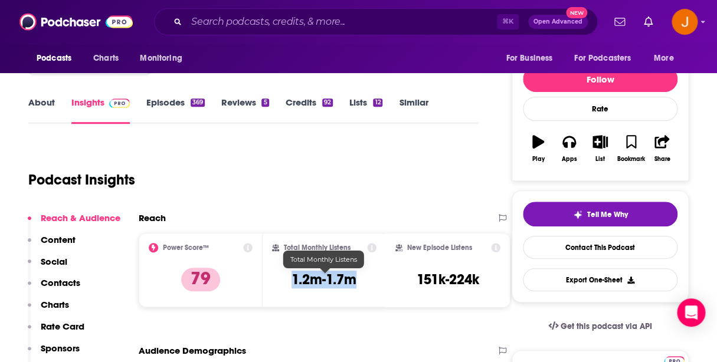
drag, startPoint x: 288, startPoint y: 290, endPoint x: 356, endPoint y: 286, distance: 68.0
click at [356, 286] on div "Total Monthly Listens 1.2m-1.7m" at bounding box center [324, 270] width 105 height 54
copy h3 "1.2m-1.7m"
click at [67, 284] on p "Contacts" at bounding box center [61, 282] width 40 height 11
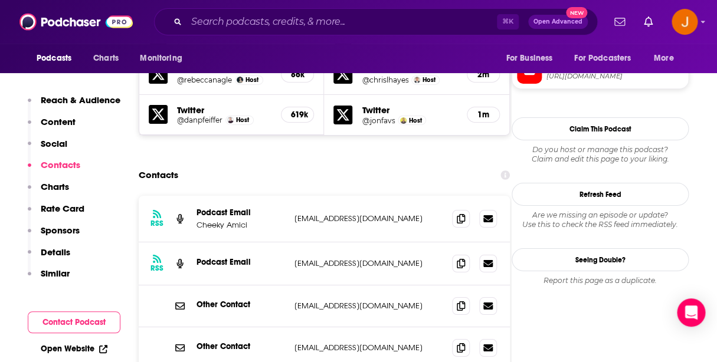
scroll to position [1219, 0]
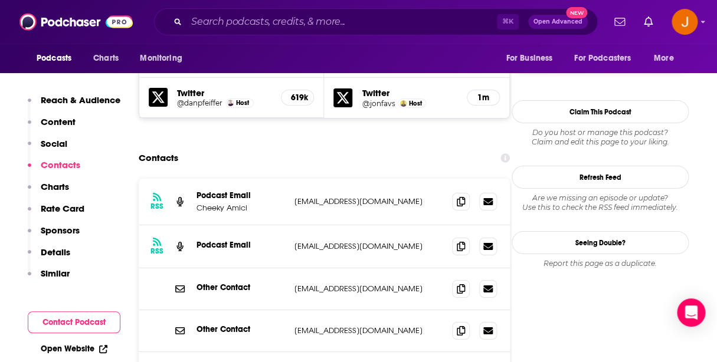
drag, startPoint x: 294, startPoint y: 145, endPoint x: 412, endPoint y: 146, distance: 117.4
click at [412, 179] on div "RSS Podcast Email Cheeky Amici [EMAIL_ADDRESS][DOMAIN_NAME] [EMAIL_ADDRESS][DOM…" at bounding box center [324, 202] width 371 height 47
copy p "[EMAIL_ADDRESS][DOMAIN_NAME]"
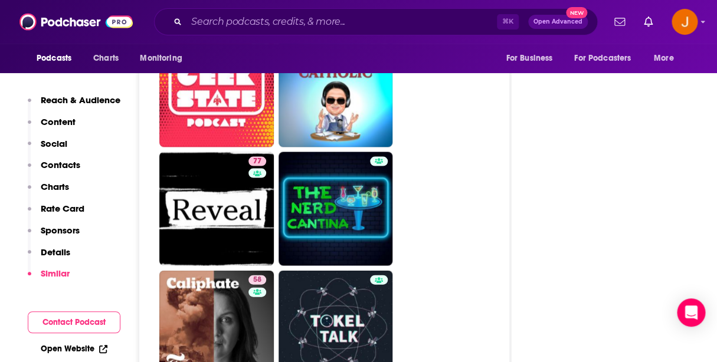
scroll to position [6395, 0]
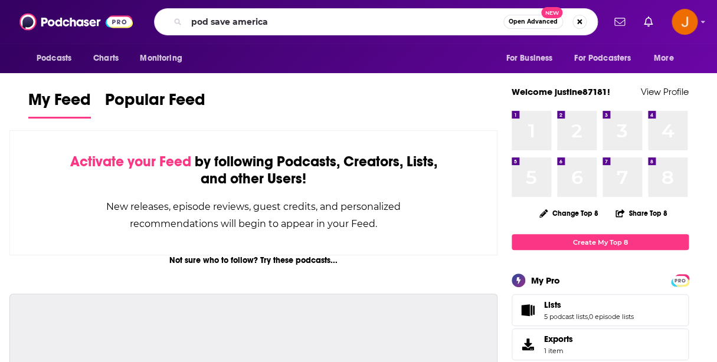
type input "pod save america"
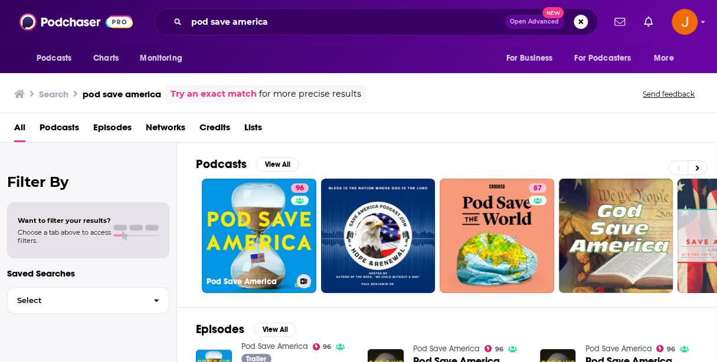
click at [248, 197] on link "96 Pod Save America" at bounding box center [259, 236] width 114 height 114
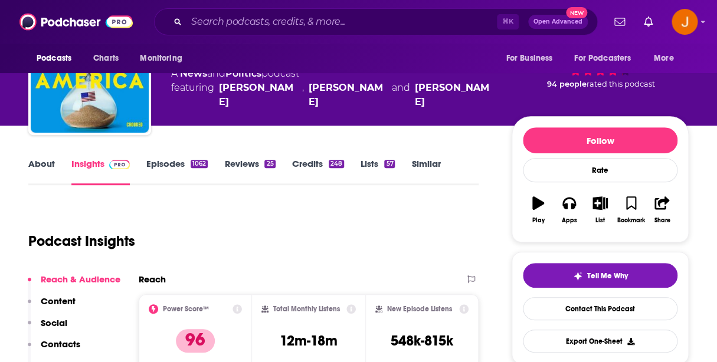
scroll to position [219, 0]
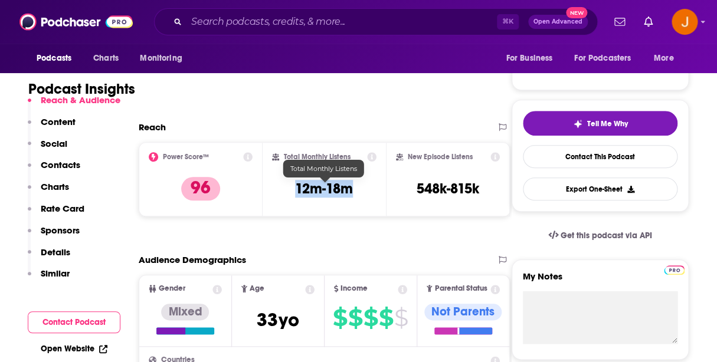
drag, startPoint x: 320, startPoint y: 189, endPoint x: 349, endPoint y: 191, distance: 28.4
click at [349, 191] on div "Total Monthly Listens 12m-18m" at bounding box center [324, 179] width 105 height 54
click at [34, 165] on button "Contacts" at bounding box center [54, 170] width 53 height 22
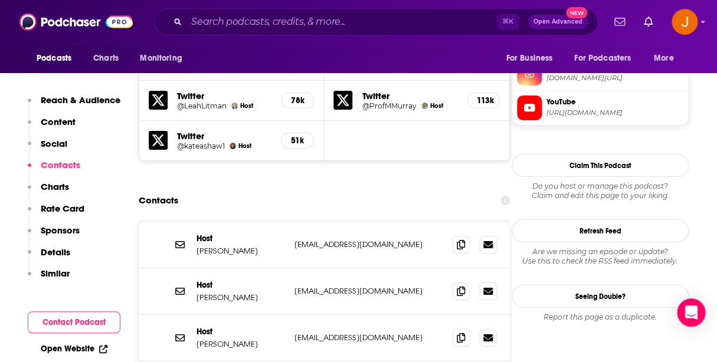
scroll to position [1230, 0]
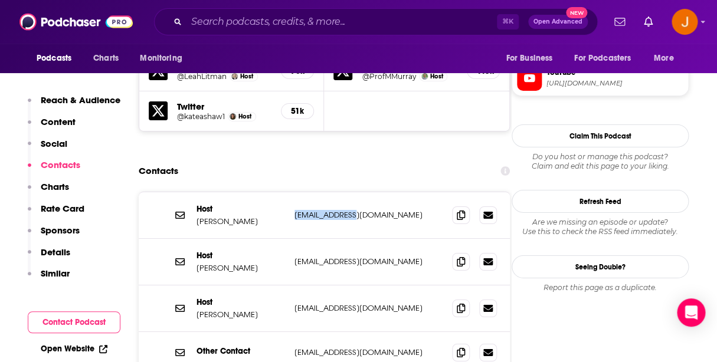
drag, startPoint x: 359, startPoint y: 162, endPoint x: 293, endPoint y: 162, distance: 66.7
click at [294, 210] on p "[EMAIL_ADDRESS][DOMAIN_NAME]" at bounding box center [368, 215] width 148 height 10
copy p "[EMAIL_ADDRESS][DOMAIN_NAME]"
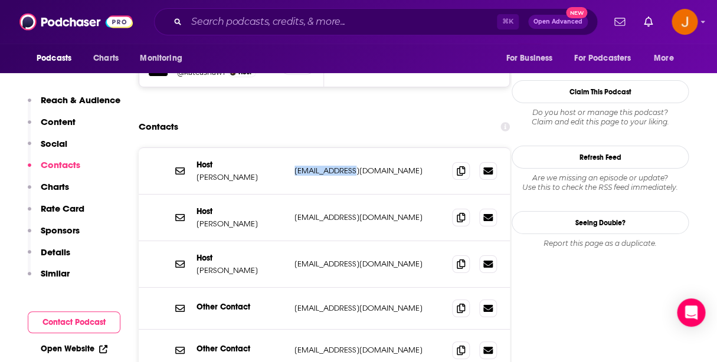
scroll to position [1275, 0]
drag, startPoint x: 361, startPoint y: 162, endPoint x: 293, endPoint y: 164, distance: 68.5
click at [294, 212] on p "[EMAIL_ADDRESS][DOMAIN_NAME]" at bounding box center [368, 217] width 148 height 10
copy p "[EMAIL_ADDRESS][DOMAIN_NAME]"
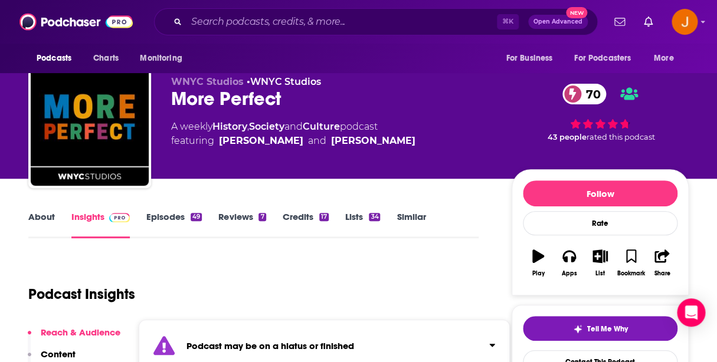
scroll to position [15, 0]
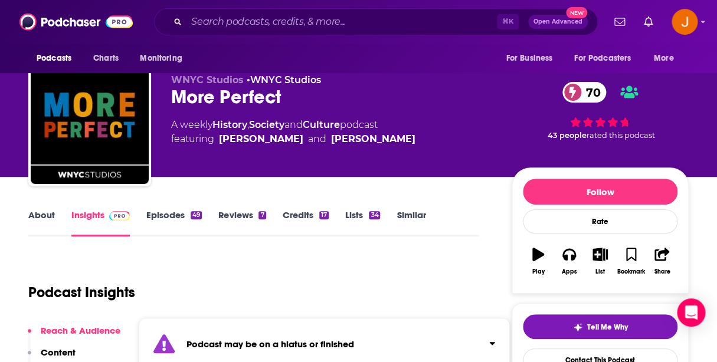
click at [161, 217] on link "Episodes 49" at bounding box center [173, 222] width 55 height 27
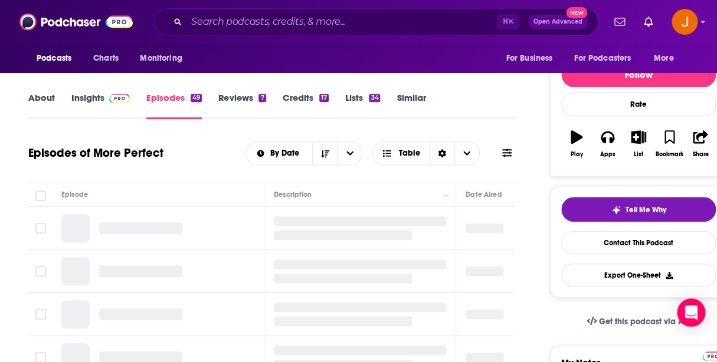
scroll to position [141, 0]
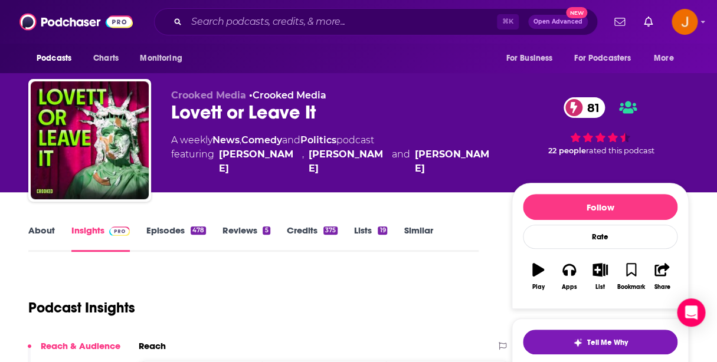
click at [174, 232] on link "Episodes 478" at bounding box center [176, 238] width 60 height 27
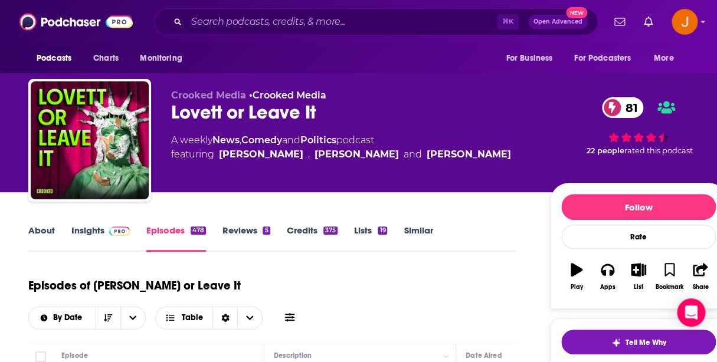
click at [84, 231] on link "Insights" at bounding box center [100, 238] width 58 height 27
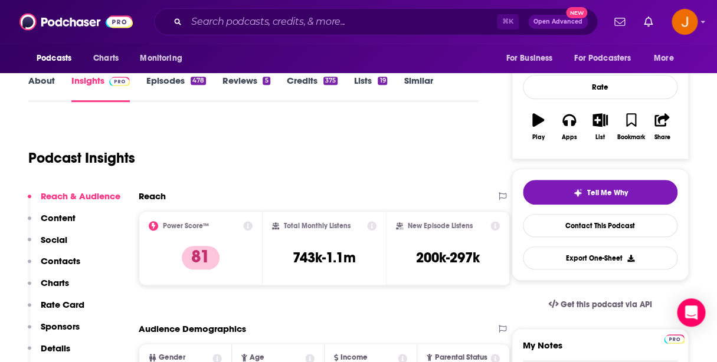
scroll to position [155, 0]
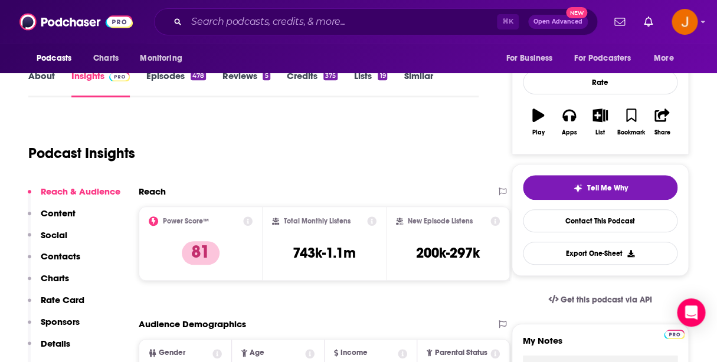
click at [44, 78] on link "About" at bounding box center [41, 83] width 27 height 27
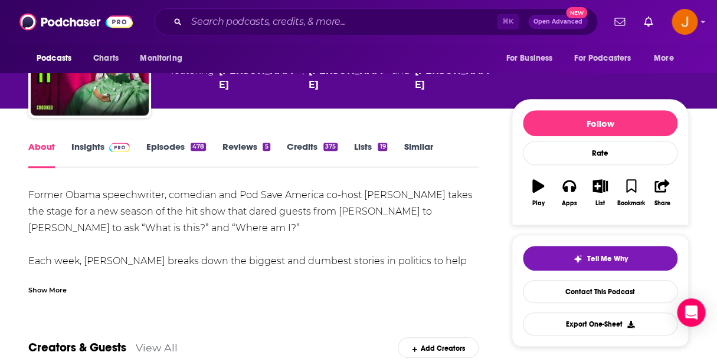
scroll to position [86, 0]
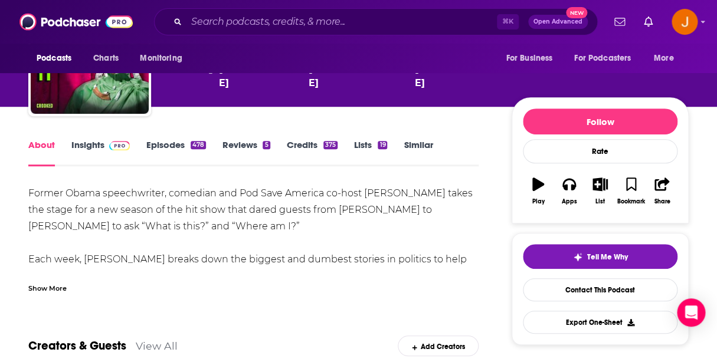
click at [60, 290] on div "Show More" at bounding box center [47, 287] width 38 height 11
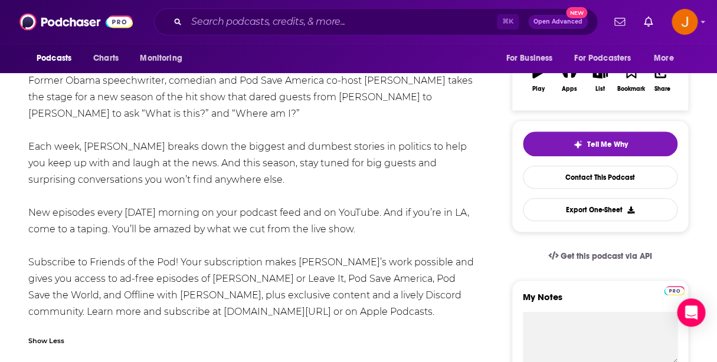
scroll to position [200, 0]
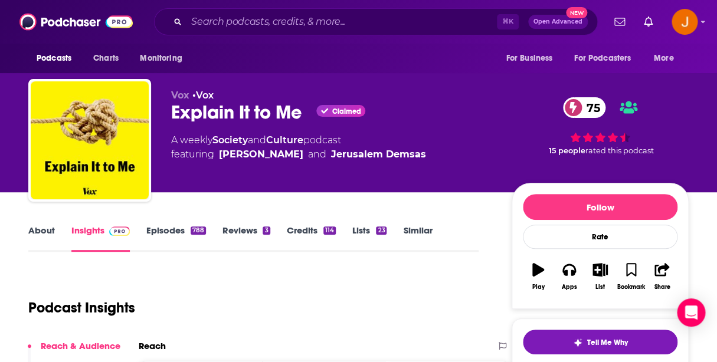
click at [166, 237] on link "Episodes 788" at bounding box center [176, 238] width 60 height 27
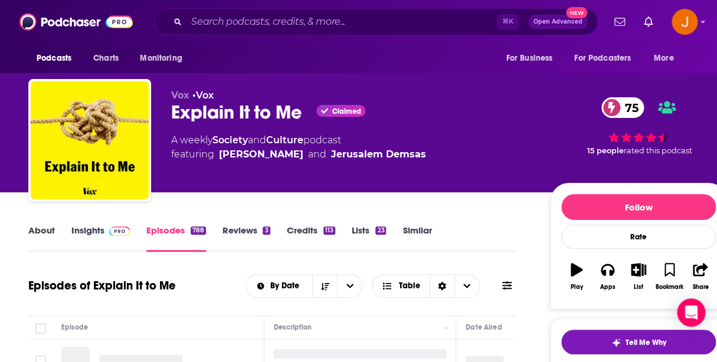
click at [37, 237] on link "About" at bounding box center [41, 238] width 27 height 27
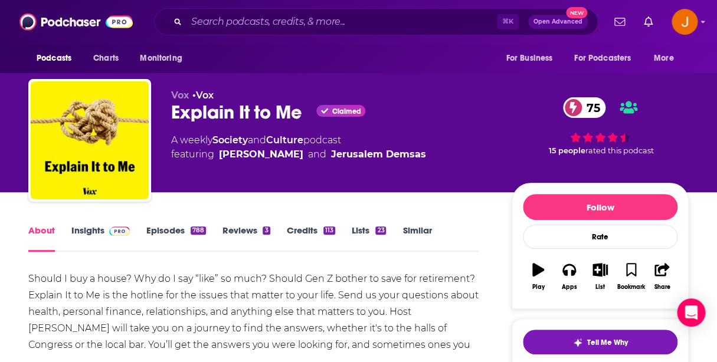
scroll to position [63, 0]
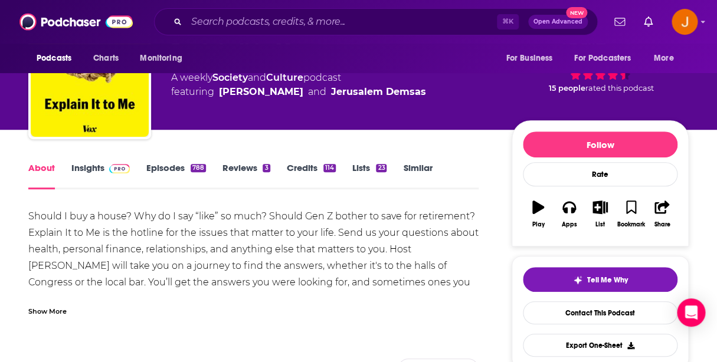
click at [51, 310] on div "Show More" at bounding box center [47, 310] width 38 height 11
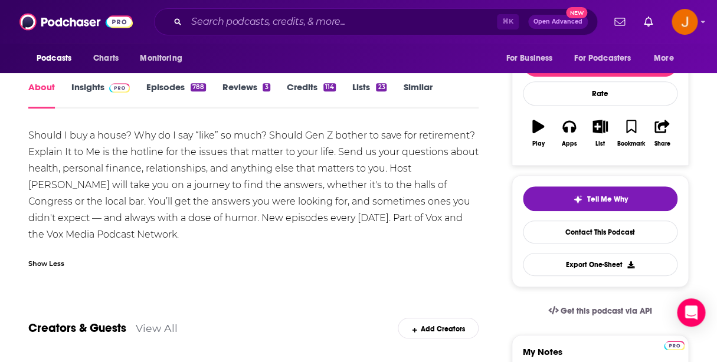
scroll to position [0, 0]
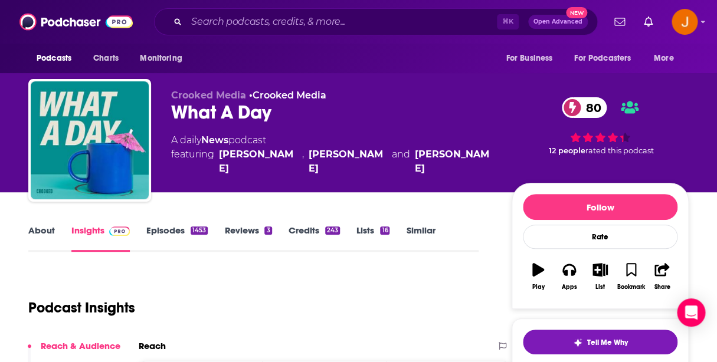
click at [179, 231] on link "Episodes 1453" at bounding box center [176, 238] width 61 height 27
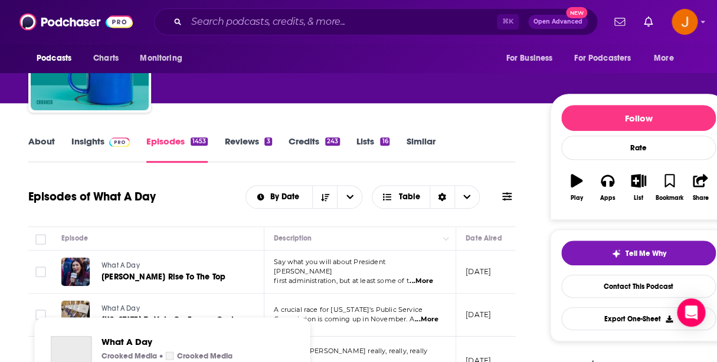
scroll to position [56, 0]
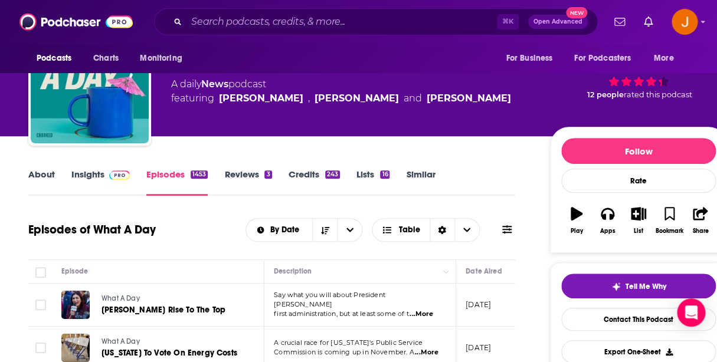
click at [49, 178] on link "About" at bounding box center [41, 182] width 27 height 27
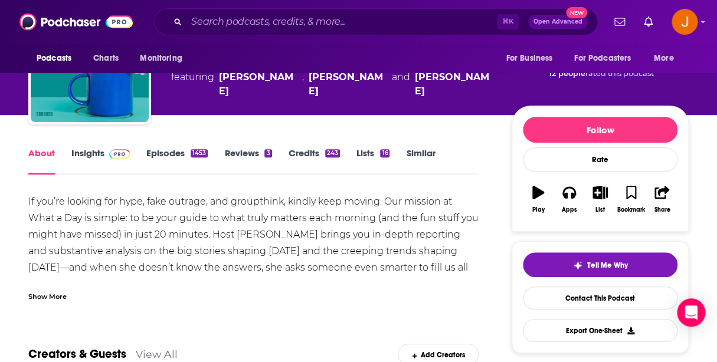
scroll to position [131, 0]
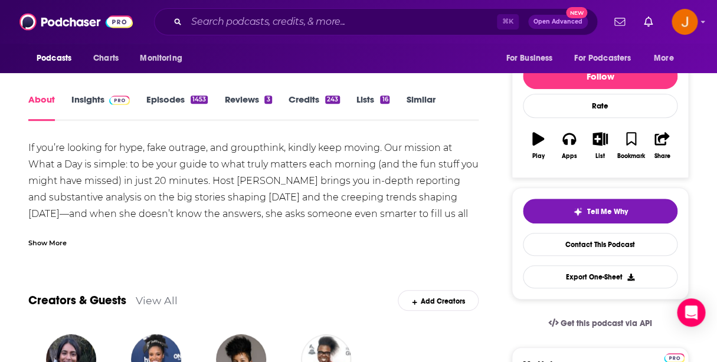
click at [54, 245] on div "Show More" at bounding box center [47, 242] width 38 height 11
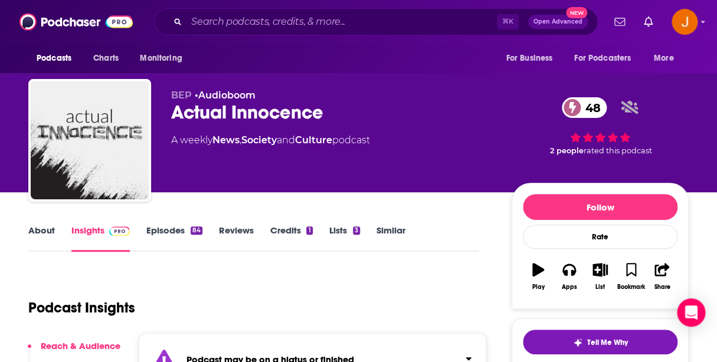
click at [171, 235] on link "Episodes 84" at bounding box center [174, 238] width 56 height 27
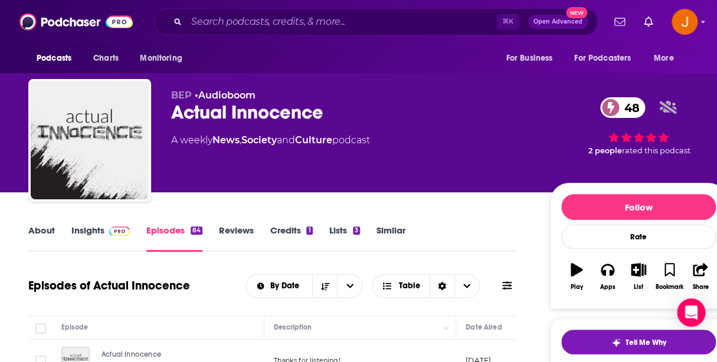
click at [39, 230] on link "About" at bounding box center [41, 238] width 27 height 27
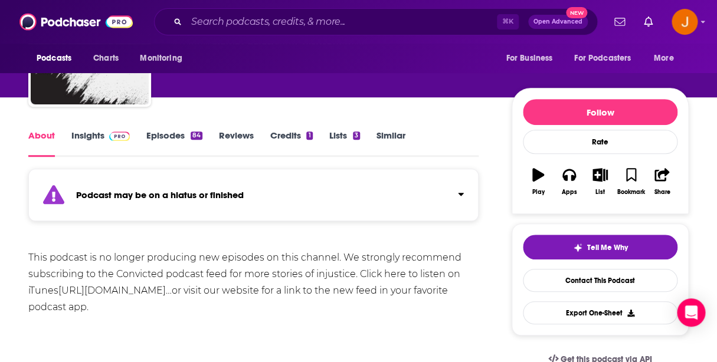
scroll to position [135, 0]
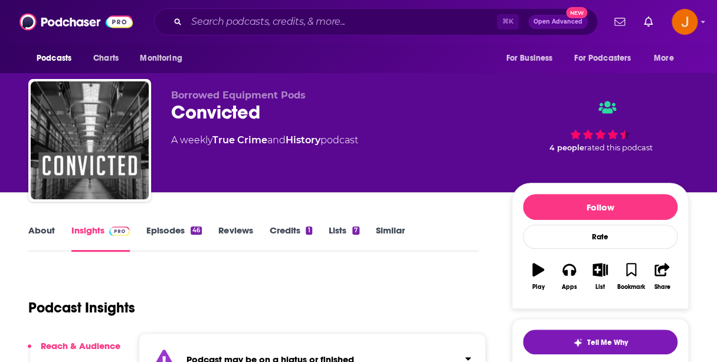
click at [37, 235] on link "About" at bounding box center [41, 238] width 27 height 27
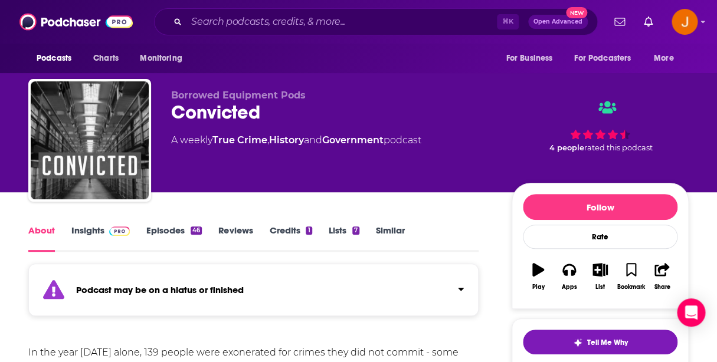
scroll to position [133, 0]
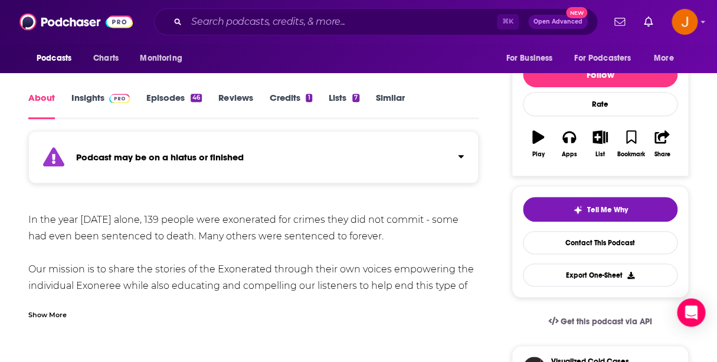
click at [57, 316] on div "Show More" at bounding box center [47, 314] width 38 height 11
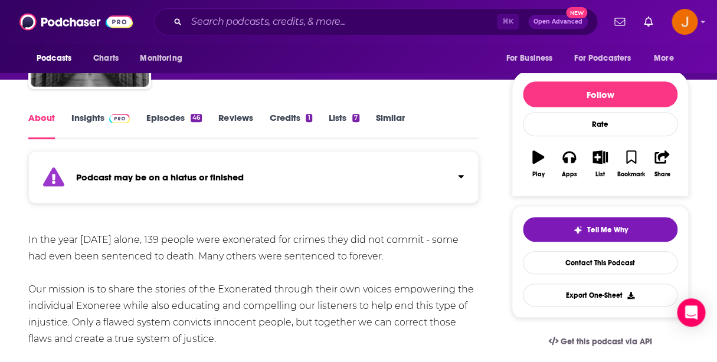
scroll to position [0, 0]
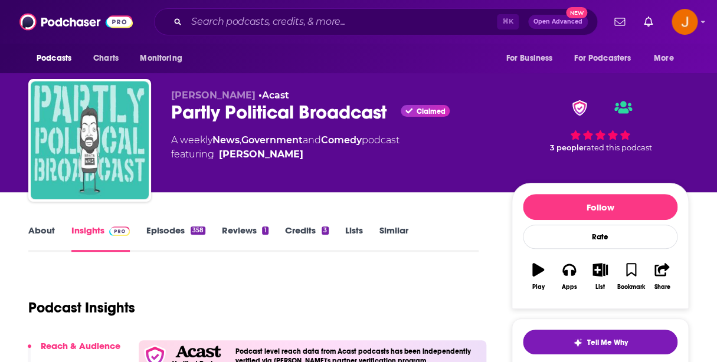
click at [165, 225] on link "Episodes 358" at bounding box center [175, 238] width 59 height 27
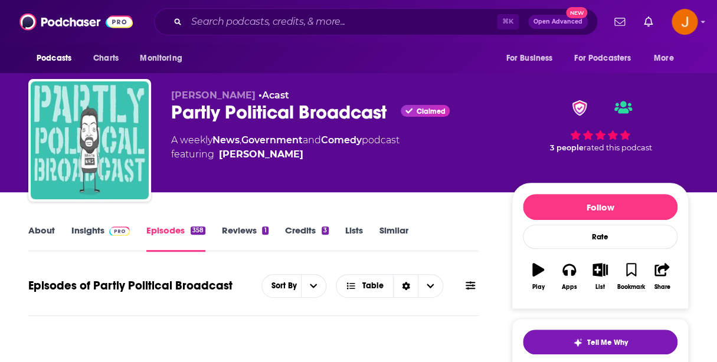
scroll to position [199, 0]
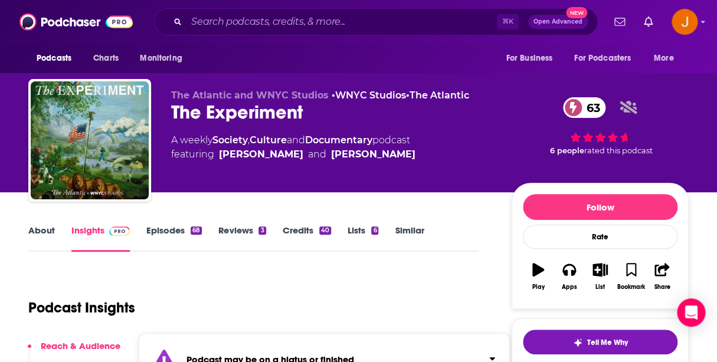
click at [165, 229] on link "Episodes 68" at bounding box center [173, 238] width 55 height 27
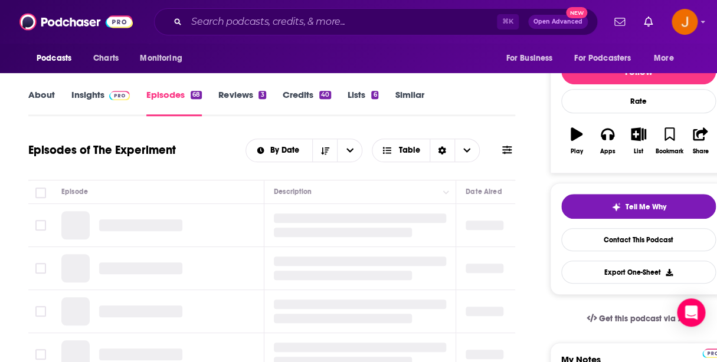
scroll to position [168, 0]
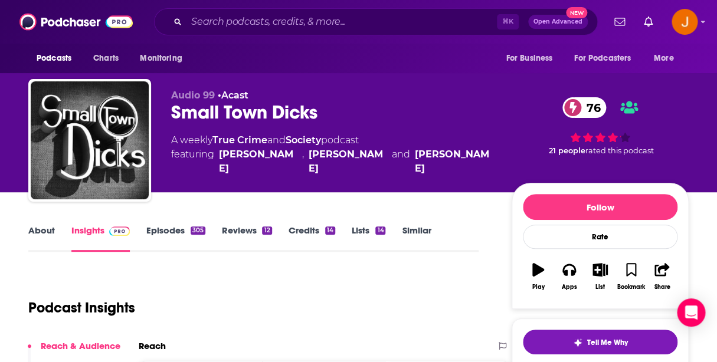
click at [165, 230] on link "Episodes 305" at bounding box center [175, 238] width 59 height 27
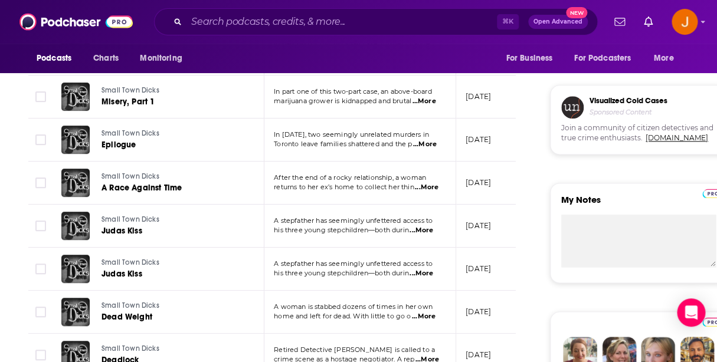
scroll to position [507, 0]
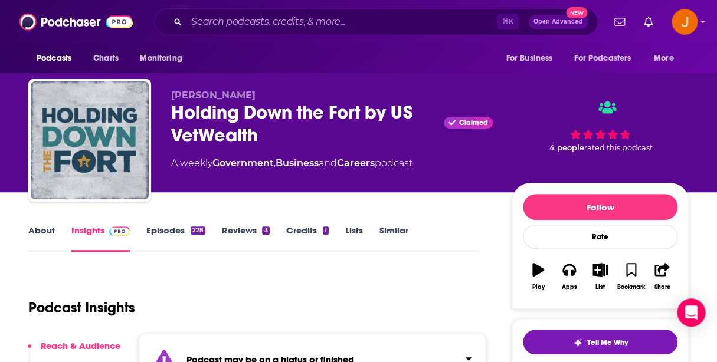
click at [165, 233] on link "Episodes 228" at bounding box center [175, 238] width 59 height 27
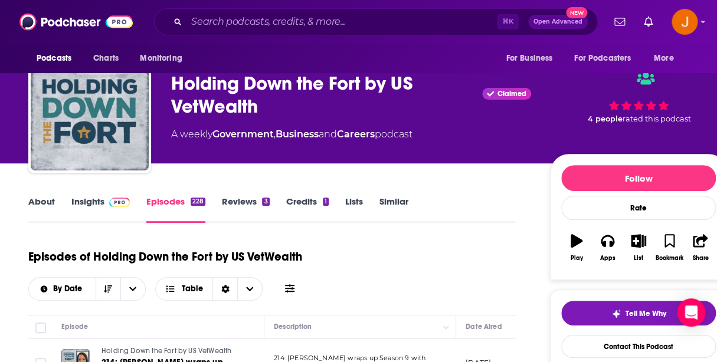
scroll to position [30, 0]
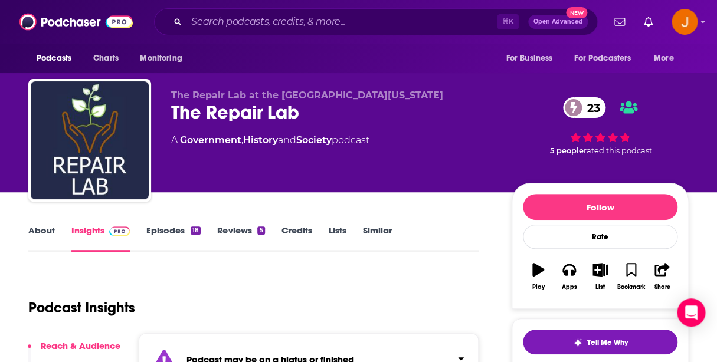
click at [168, 234] on link "Episodes 18" at bounding box center [173, 238] width 54 height 27
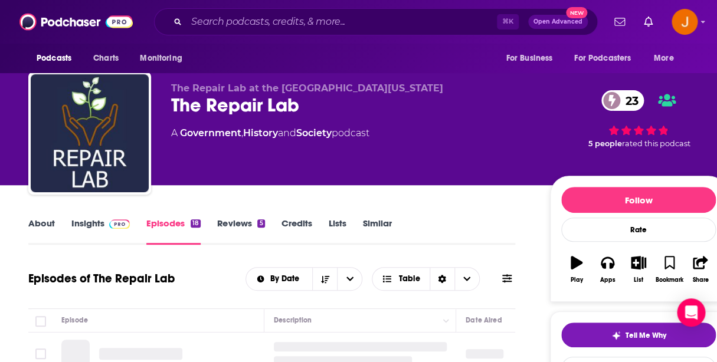
scroll to position [117, 0]
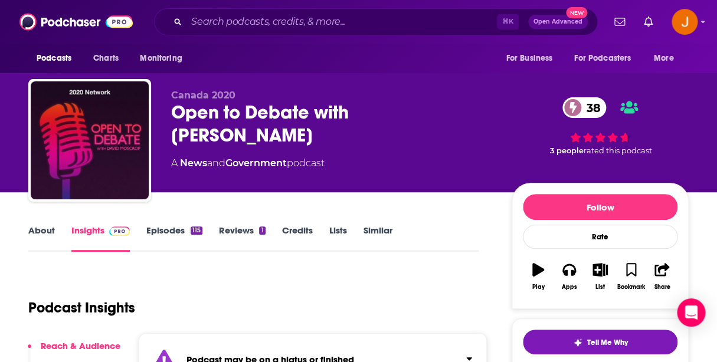
click at [172, 238] on link "Episodes 115" at bounding box center [174, 238] width 56 height 27
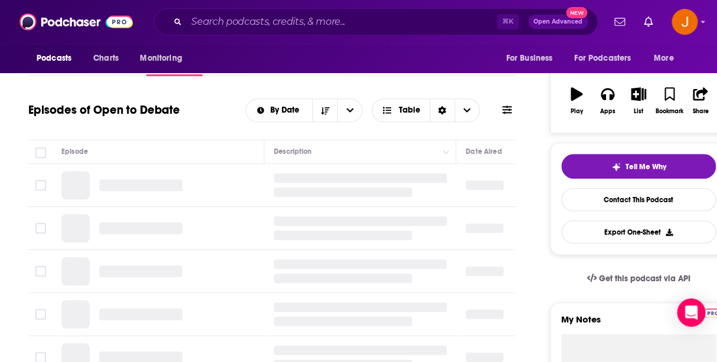
scroll to position [181, 0]
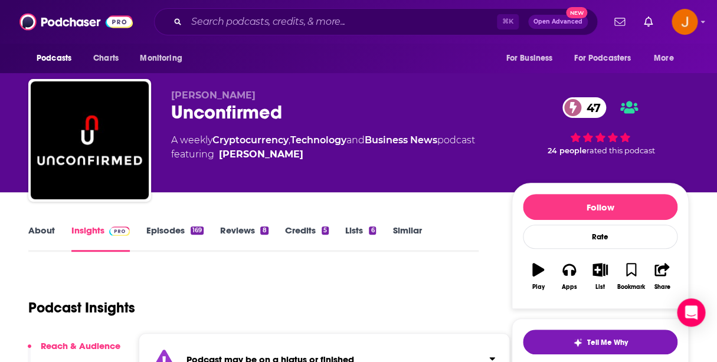
click at [172, 232] on link "Episodes 169" at bounding box center [174, 238] width 57 height 27
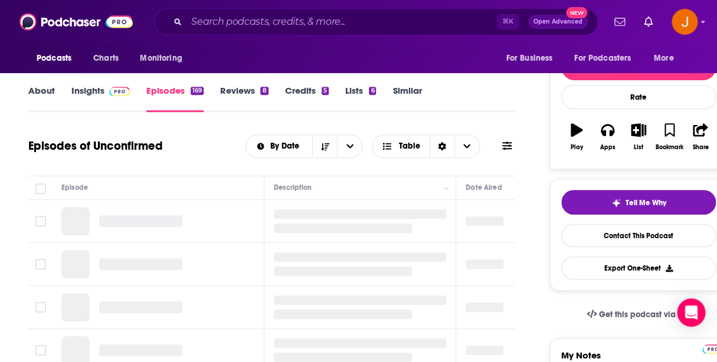
scroll to position [178, 0]
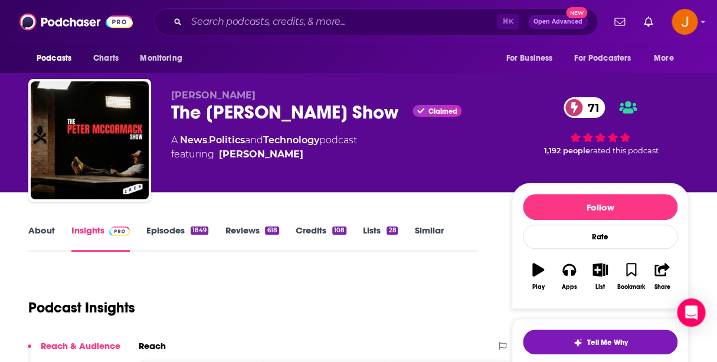
click at [166, 227] on link "Episodes 1849" at bounding box center [177, 238] width 62 height 27
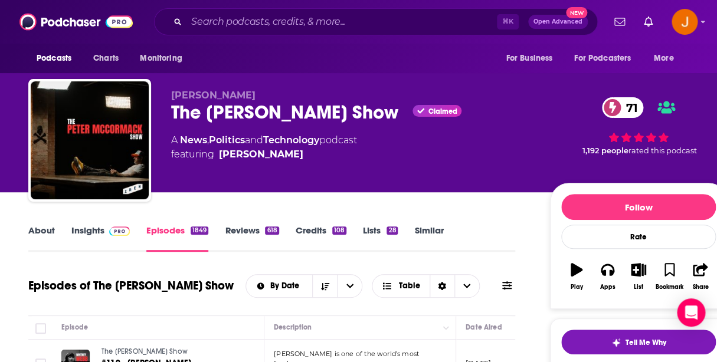
drag, startPoint x: 173, startPoint y: 113, endPoint x: 415, endPoint y: 119, distance: 242.6
click at [415, 119] on div "The Peter McCormack Show Claimed 71" at bounding box center [351, 112] width 360 height 23
copy h2 "The Peter McCormack Show"
drag, startPoint x: 322, startPoint y: 166, endPoint x: 219, endPoint y: 159, distance: 102.9
click at [219, 159] on div "Peter McCormack The Peter McCormack Show Claimed 71 A News , Politics and Techn…" at bounding box center [351, 137] width 360 height 94
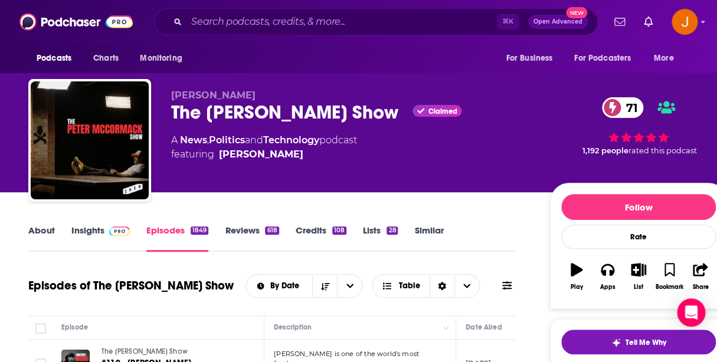
copy link "Peter McCormack"
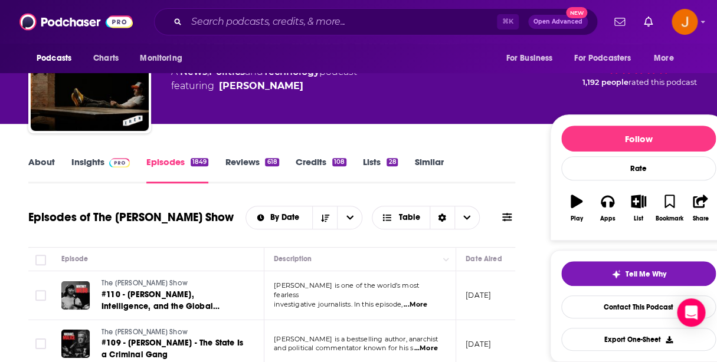
scroll to position [74, 0]
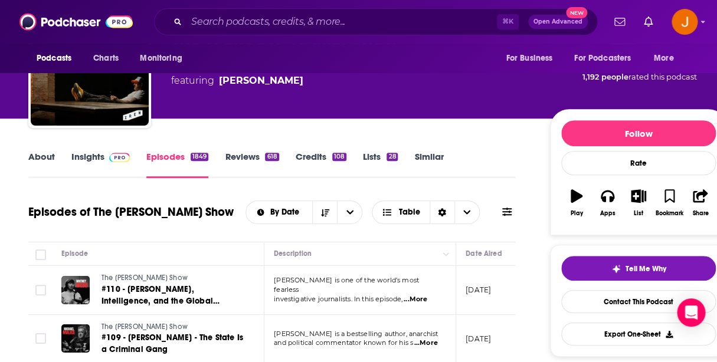
click at [83, 157] on link "Insights" at bounding box center [100, 164] width 58 height 27
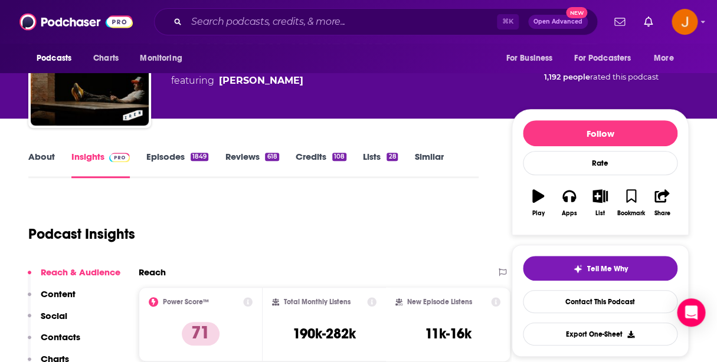
scroll to position [184, 0]
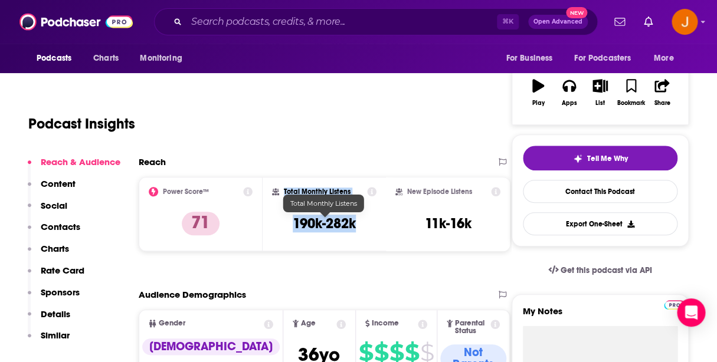
drag, startPoint x: 365, startPoint y: 226, endPoint x: 356, endPoint y: 227, distance: 9.5
click at [356, 227] on div "Total Monthly Listens 190k-282k" at bounding box center [324, 214] width 105 height 54
copy div "Total Monthly Listens 190k-282k"
click at [78, 232] on p "Contacts" at bounding box center [61, 226] width 40 height 11
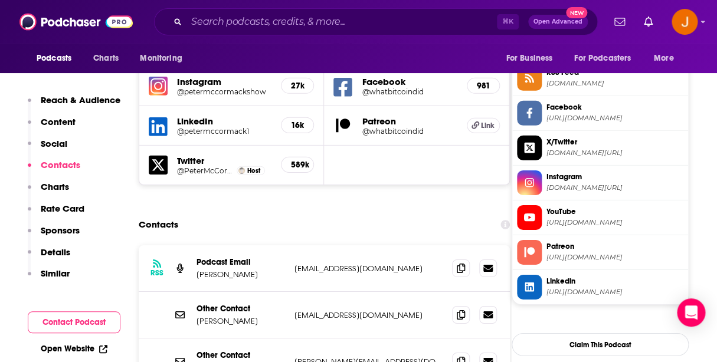
scroll to position [1084, 0]
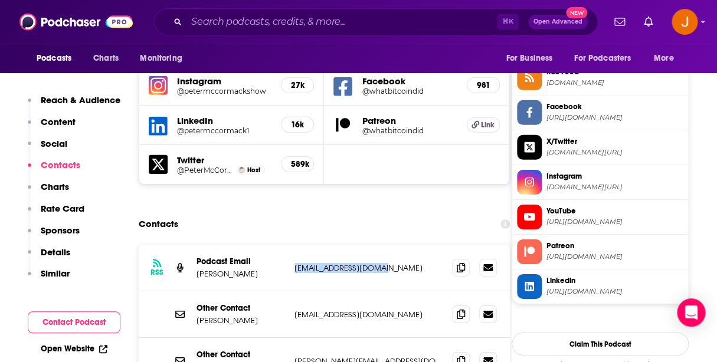
drag, startPoint x: 405, startPoint y: 207, endPoint x: 295, endPoint y: 208, distance: 109.8
click at [295, 263] on p "me@petermccormack.com" at bounding box center [368, 268] width 148 height 10
copy p "me@petermccormack.com"
drag, startPoint x: 290, startPoint y: 301, endPoint x: 401, endPoint y: 302, distance: 110.9
click at [401, 338] on div "Other Contact Peter Mccormack peter@whatbitcoindid.com peter@whatbitcoindid.com" at bounding box center [324, 361] width 371 height 46
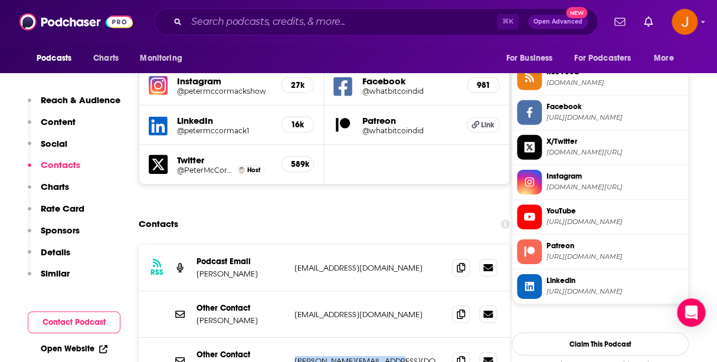
copy p "peter@whatbitcoindid.com"
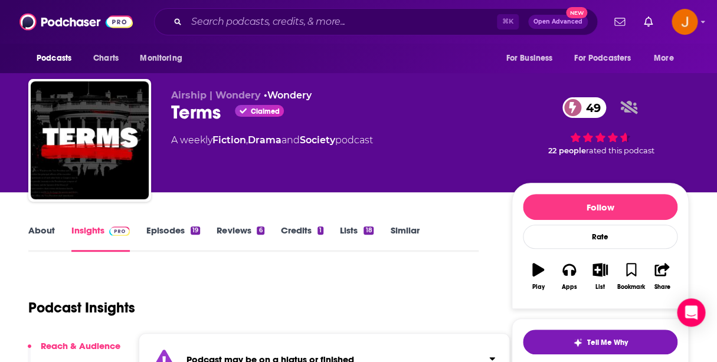
click at [166, 231] on link "Episodes 19" at bounding box center [173, 238] width 54 height 27
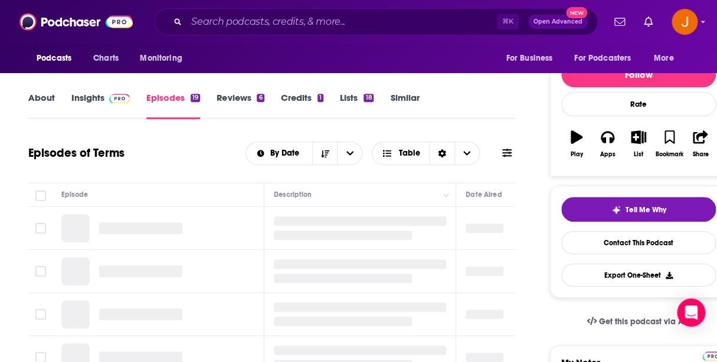
scroll to position [136, 0]
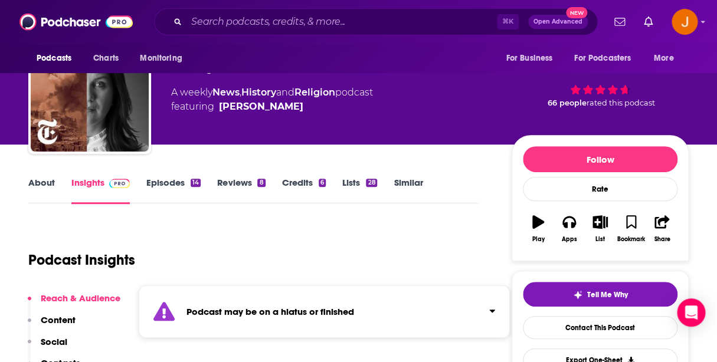
scroll to position [53, 0]
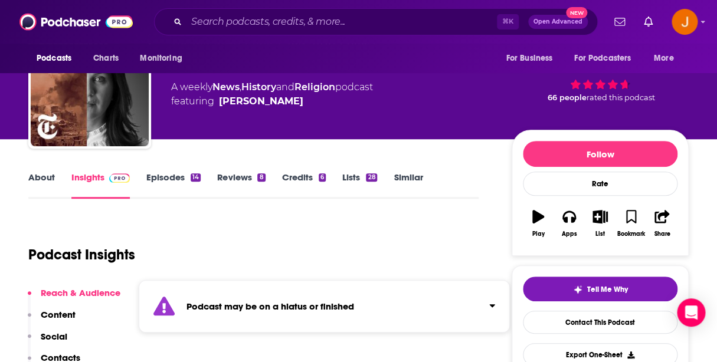
click at [169, 181] on link "Episodes 14" at bounding box center [173, 185] width 54 height 27
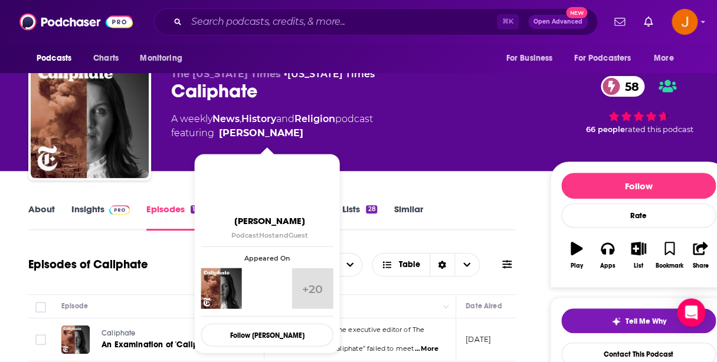
scroll to position [30, 0]
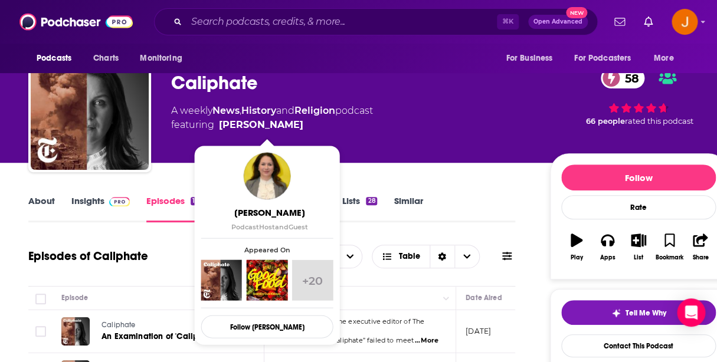
click at [35, 206] on link "About" at bounding box center [41, 208] width 27 height 27
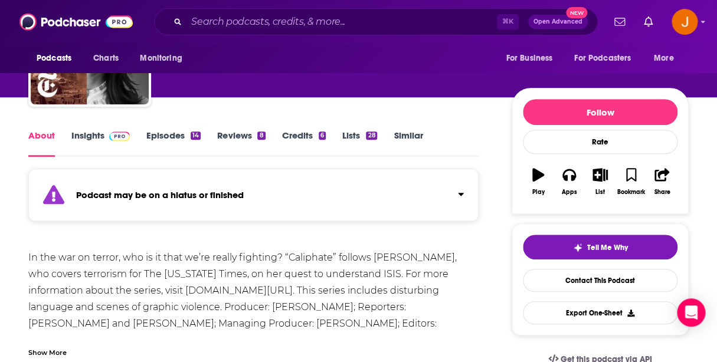
scroll to position [106, 0]
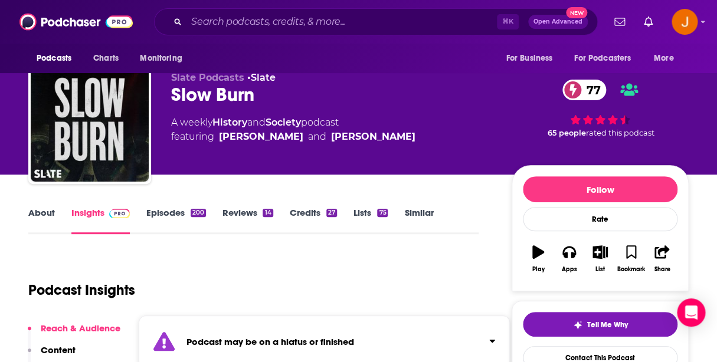
scroll to position [20, 0]
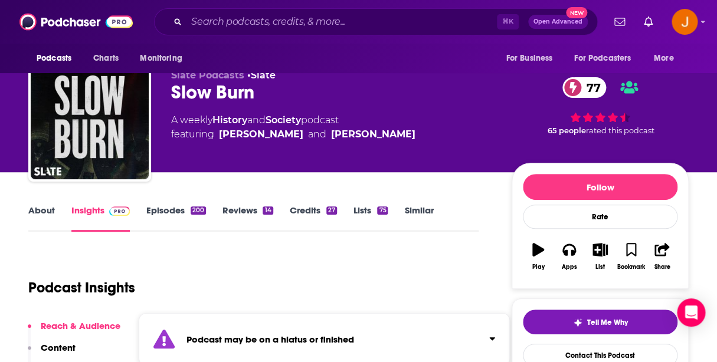
click at [43, 209] on link "About" at bounding box center [41, 218] width 27 height 27
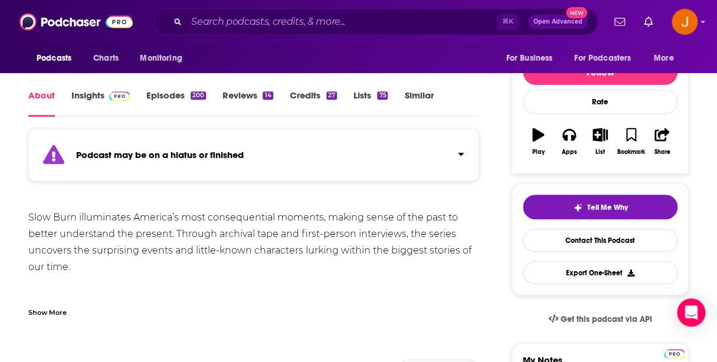
scroll to position [141, 0]
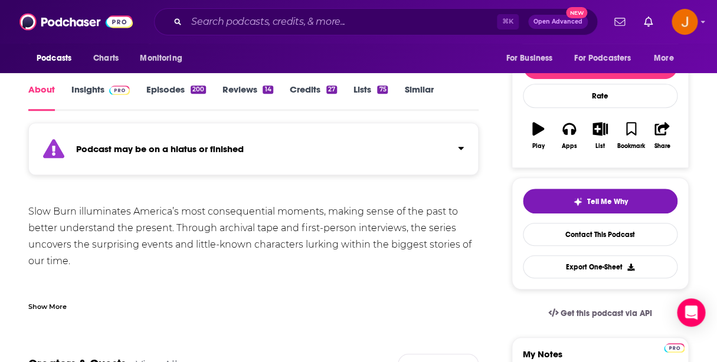
click at [49, 304] on div "Show More" at bounding box center [47, 305] width 38 height 11
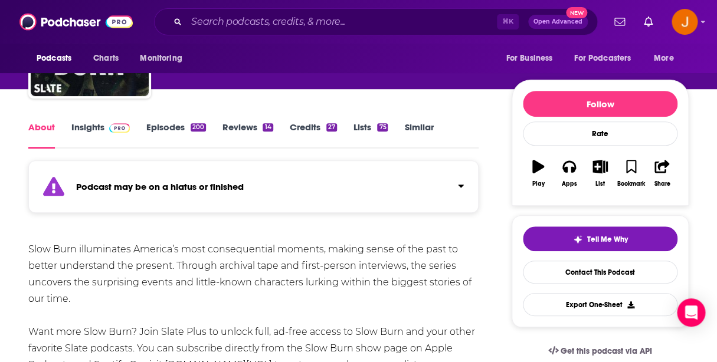
scroll to position [72, 0]
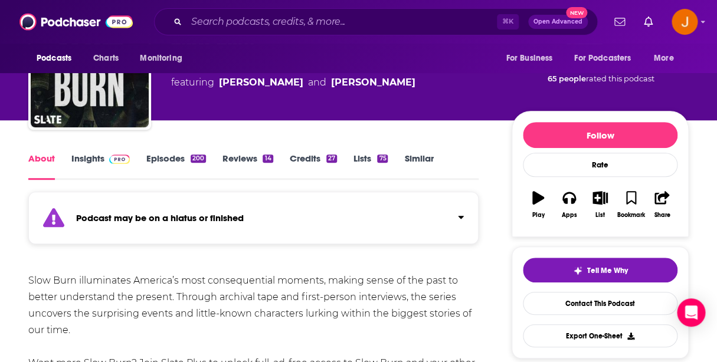
click at [161, 165] on link "Episodes 200" at bounding box center [176, 166] width 60 height 27
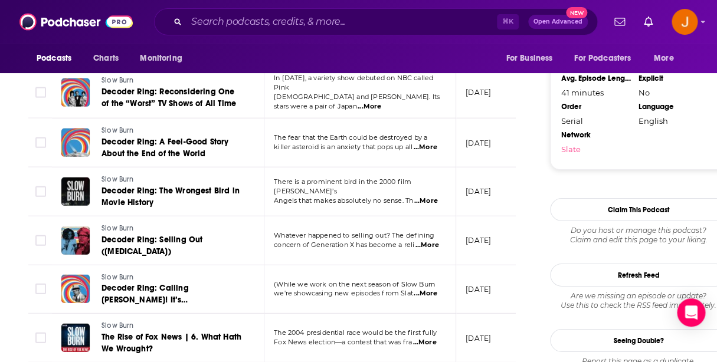
scroll to position [1183, 0]
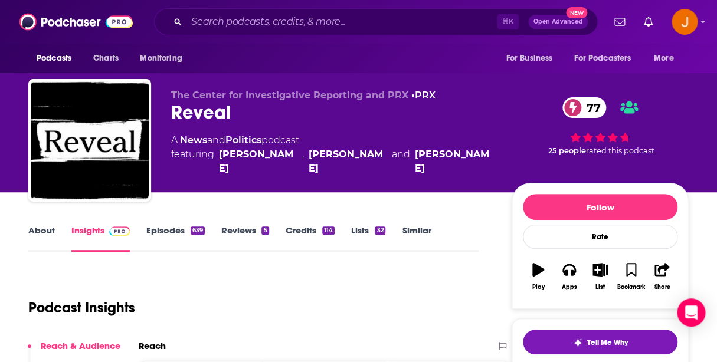
click at [161, 231] on link "Episodes 639" at bounding box center [175, 238] width 58 height 27
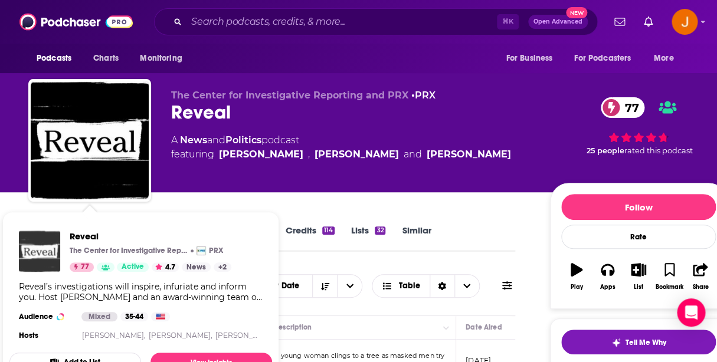
click at [44, 234] on img "Reveal" at bounding box center [39, 251] width 41 height 41
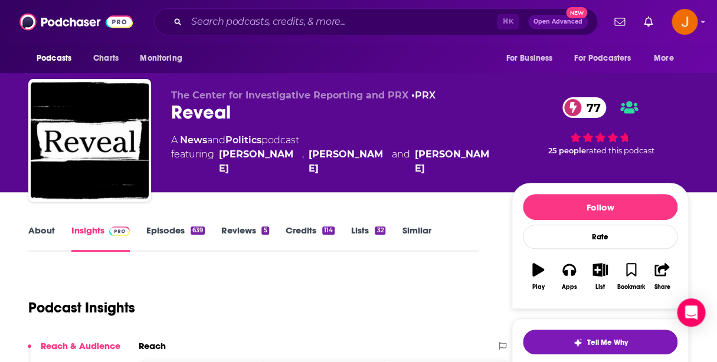
click at [183, 172] on div "The Center for Investigative Reporting and PRX • PRX Reveal 77 A News and Polit…" at bounding box center [332, 137] width 322 height 94
click at [37, 232] on link "About" at bounding box center [41, 238] width 27 height 27
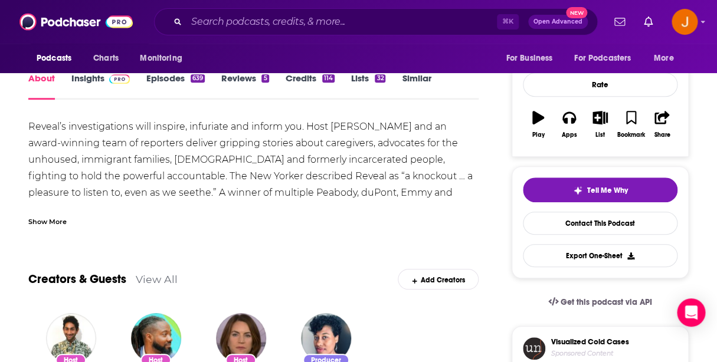
scroll to position [160, 0]
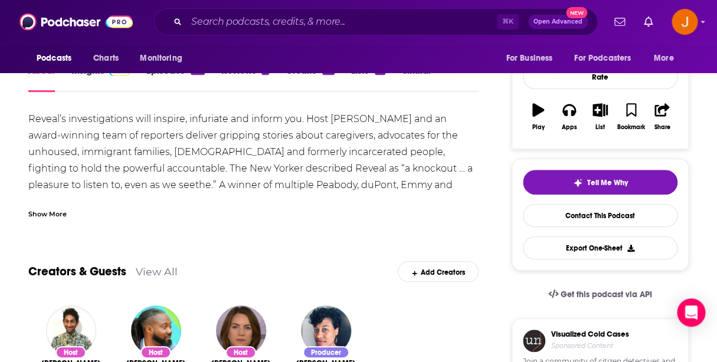
click at [42, 212] on div "Show More" at bounding box center [47, 213] width 38 height 11
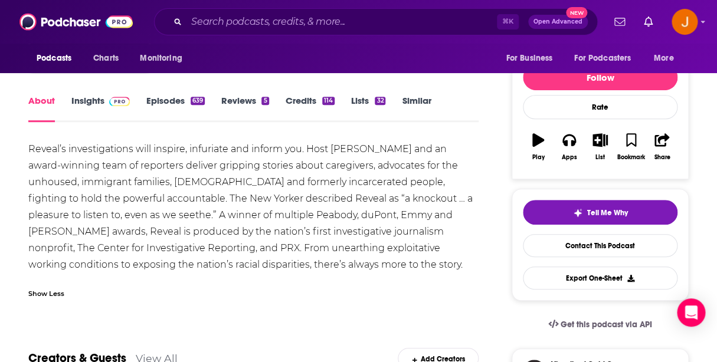
scroll to position [0, 0]
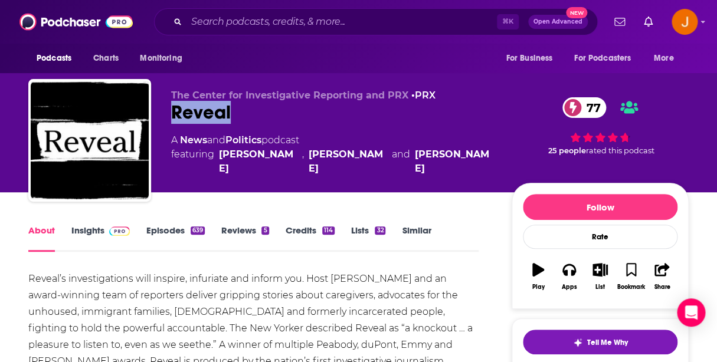
drag, startPoint x: 170, startPoint y: 116, endPoint x: 260, endPoint y: 116, distance: 89.7
click at [260, 116] on div "The Center for Investigative Reporting and PRX • PRX Reveal 77 A News and Polit…" at bounding box center [358, 142] width 660 height 127
copy h1 "Reveal"
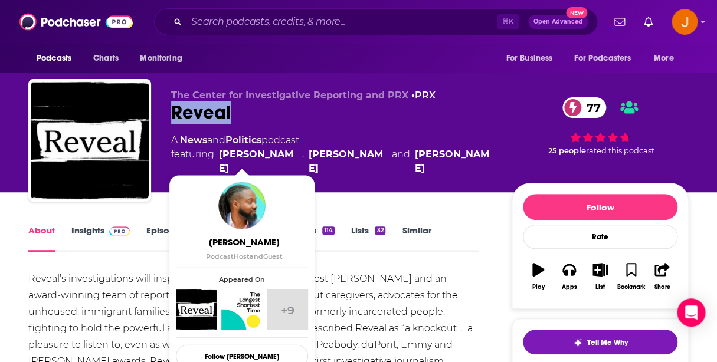
drag, startPoint x: 493, startPoint y: 160, endPoint x: 222, endPoint y: 157, distance: 270.9
click at [222, 157] on div "The Center for Investigative Reporting and PRX • PRX Reveal 77 A News and Polit…" at bounding box center [429, 143] width 517 height 106
copy span "Al Letson , Ike Sriskandarajah and Jennifer Gollan"
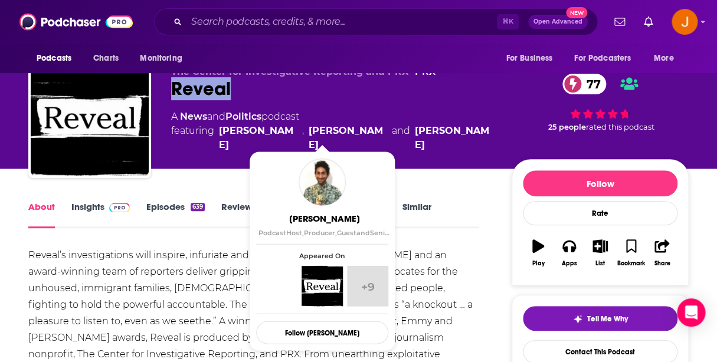
scroll to position [48, 0]
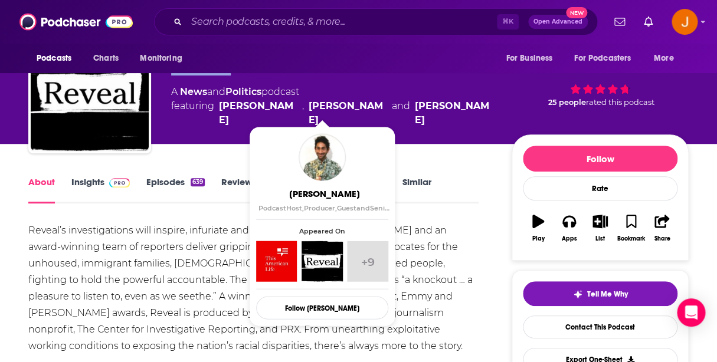
click at [103, 184] on link "Insights" at bounding box center [100, 189] width 58 height 27
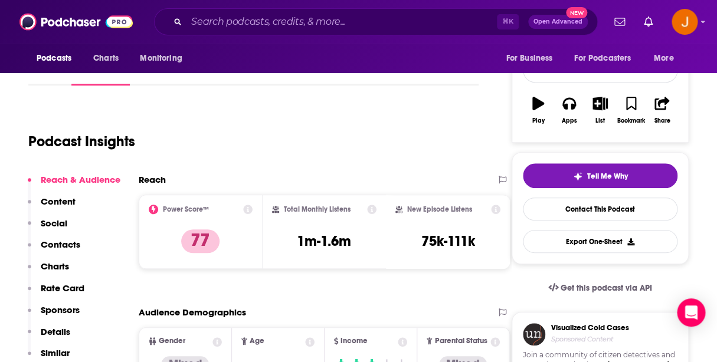
scroll to position [183, 0]
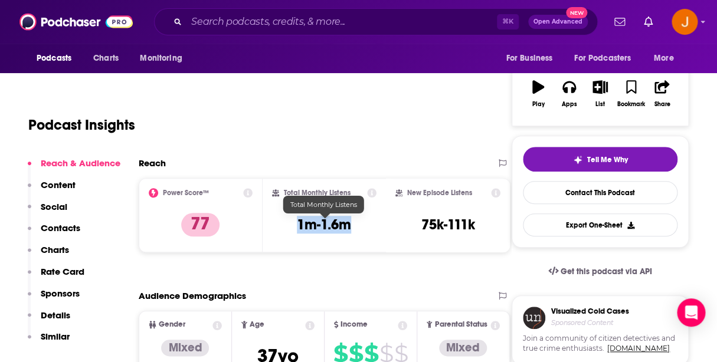
drag, startPoint x: 300, startPoint y: 227, endPoint x: 352, endPoint y: 230, distance: 51.4
click at [351, 230] on h3 "1m-1.6m" at bounding box center [324, 225] width 54 height 18
copy h3 "1m-1.6m"
click at [53, 232] on p "Contacts" at bounding box center [61, 227] width 40 height 11
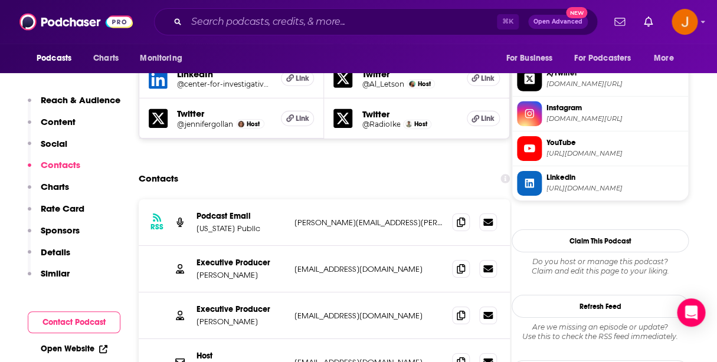
scroll to position [1147, 0]
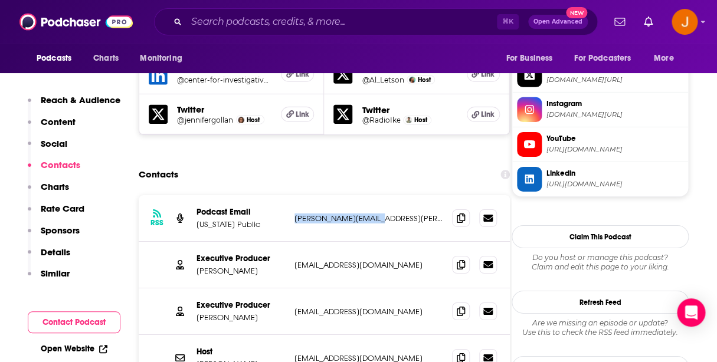
drag, startPoint x: 294, startPoint y: 158, endPoint x: 378, endPoint y: 160, distance: 84.4
click at [378, 195] on div "RSS Podcast Email Vermont Public stacy.gerard@prx.org stacy.gerard@prx.org" at bounding box center [324, 218] width 371 height 47
copy p "stacy.gerard@prx.org"
drag, startPoint x: 365, startPoint y: 209, endPoint x: 294, endPoint y: 210, distance: 70.2
click at [294, 260] on p "bmyers@cir.org" at bounding box center [368, 265] width 148 height 10
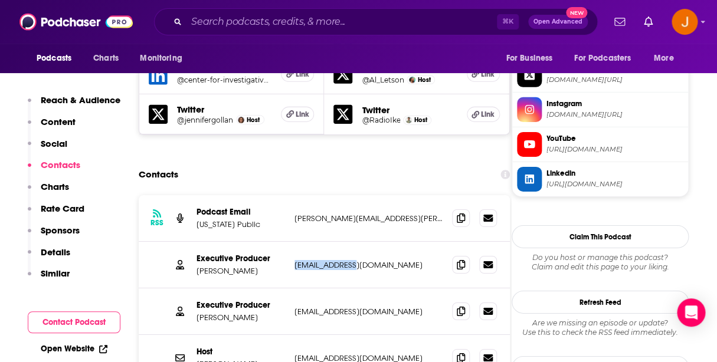
copy p "bmyers@cir.org"
click at [306, 242] on div "Executive Producer Brett Myers bmyers@cir.org bmyers@cir.org" at bounding box center [324, 265] width 371 height 47
copy div "Brett Myers bmyers@cir.org"
drag, startPoint x: 379, startPoint y: 215, endPoint x: 196, endPoint y: 214, distance: 182.3
click at [196, 242] on div "Executive Producer Brett Myers bmyers@cir.org bmyers@cir.org" at bounding box center [324, 265] width 371 height 47
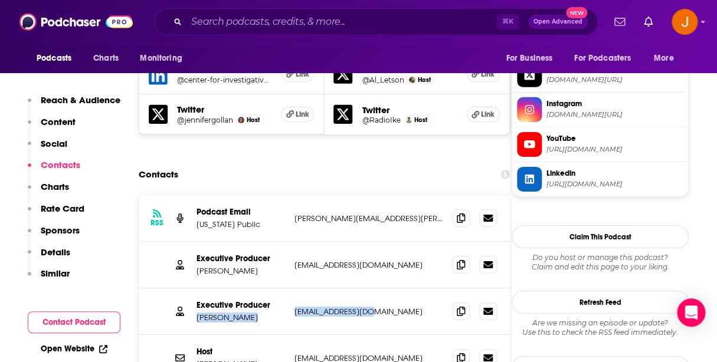
drag, startPoint x: 362, startPoint y: 257, endPoint x: 197, endPoint y: 261, distance: 164.7
click at [294, 307] on p "ttelonidis@cir.org" at bounding box center [368, 312] width 148 height 10
copy div "Taki Telonidis ttelonidis@cir.org"
drag, startPoint x: 361, startPoint y: 307, endPoint x: 198, endPoint y: 304, distance: 162.3
click at [198, 335] on div "Host Al Letson aletson@cir.org aletson@cir.org" at bounding box center [324, 358] width 371 height 47
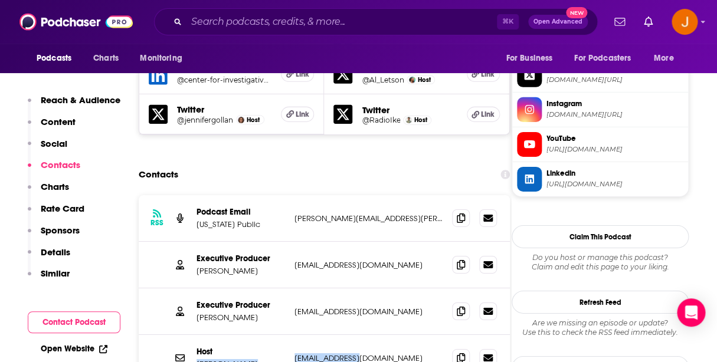
copy div "Al Letson aletson@cir.org"
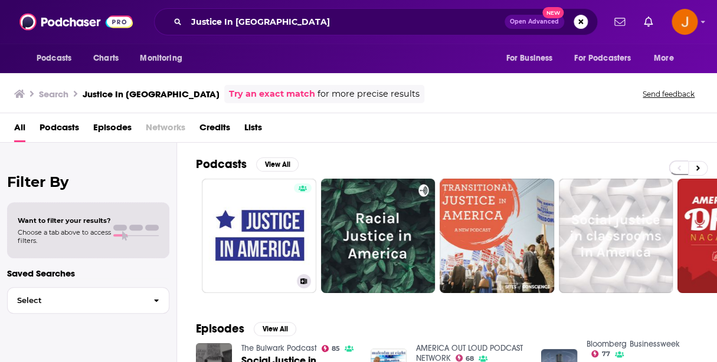
click at [273, 207] on link "Justice In [GEOGRAPHIC_DATA]" at bounding box center [259, 236] width 114 height 114
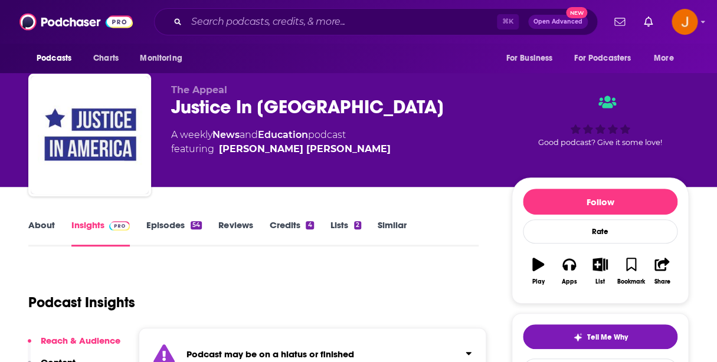
scroll to position [70, 0]
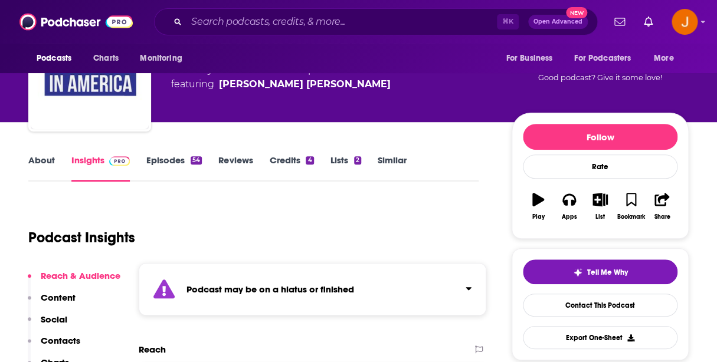
click at [170, 159] on link "Episodes 54" at bounding box center [173, 168] width 55 height 27
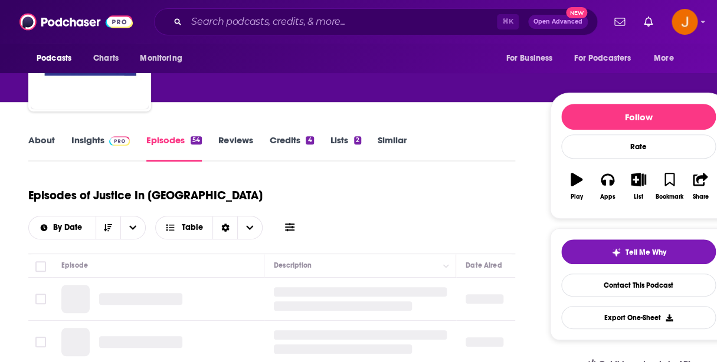
scroll to position [153, 0]
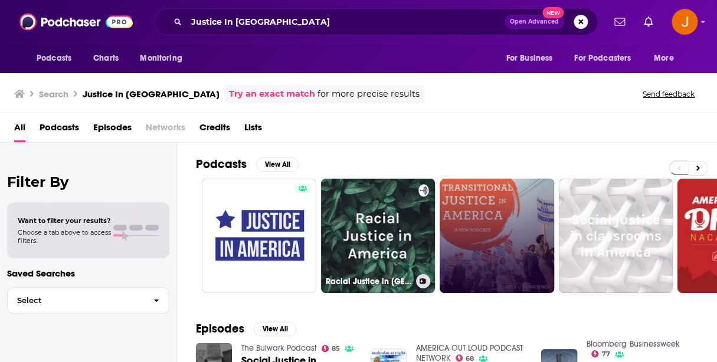
click at [480, 217] on link at bounding box center [497, 236] width 114 height 114
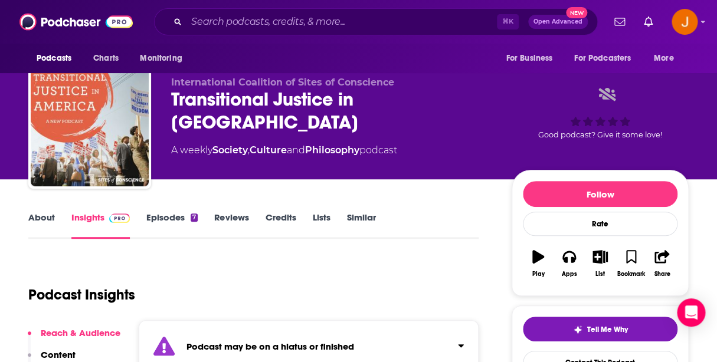
scroll to position [14, 0]
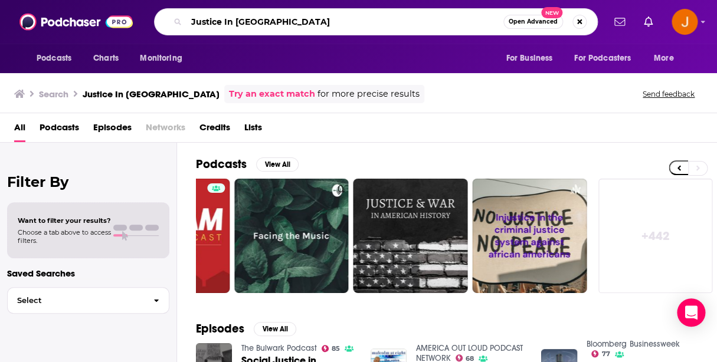
click at [340, 24] on input "Justice In [GEOGRAPHIC_DATA]" at bounding box center [344, 21] width 317 height 19
drag, startPoint x: 358, startPoint y: 24, endPoint x: 124, endPoint y: 24, distance: 234.3
click at [186, 24] on input "Justice In [GEOGRAPHIC_DATA]" at bounding box center [344, 21] width 317 height 19
paste input "The Police Accountability Report:"
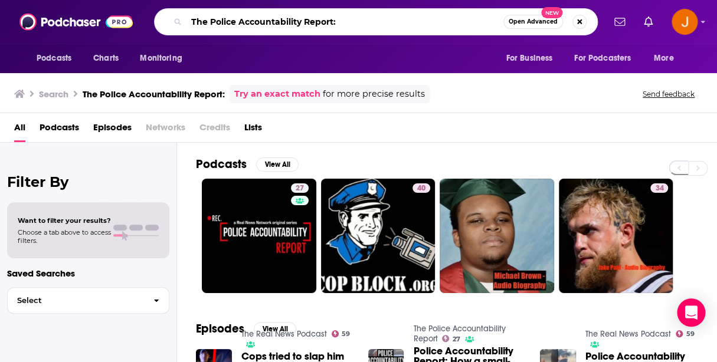
drag, startPoint x: 351, startPoint y: 25, endPoint x: 120, endPoint y: 1, distance: 231.5
click at [186, 12] on input "The Police Accountability Report:" at bounding box center [344, 21] width 317 height 19
paste input "Contempt of Court with [PERSON_NAME]"
type input "Contempt of Court with [PERSON_NAME]"
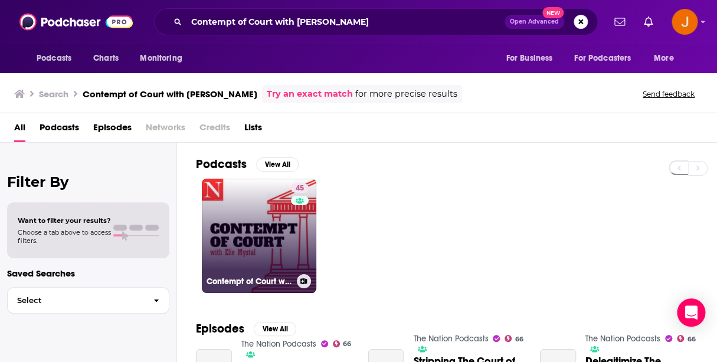
click at [247, 225] on link "45 Contempt of Court with [PERSON_NAME]" at bounding box center [259, 236] width 114 height 114
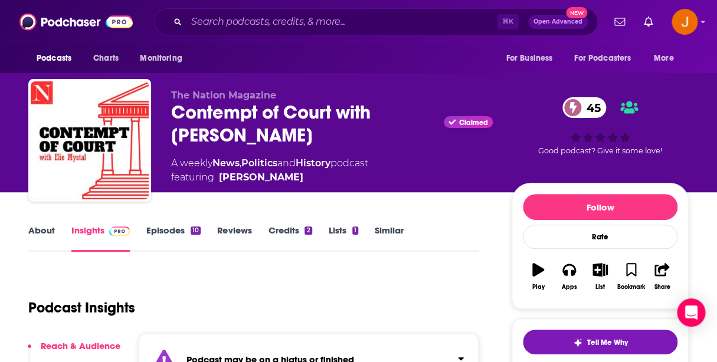
scroll to position [104, 0]
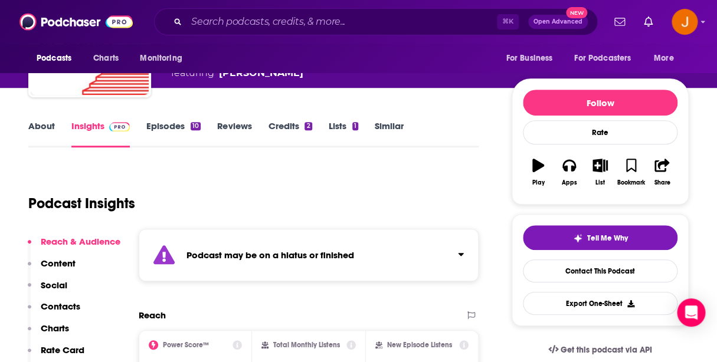
click at [166, 123] on link "Episodes 10" at bounding box center [173, 133] width 54 height 27
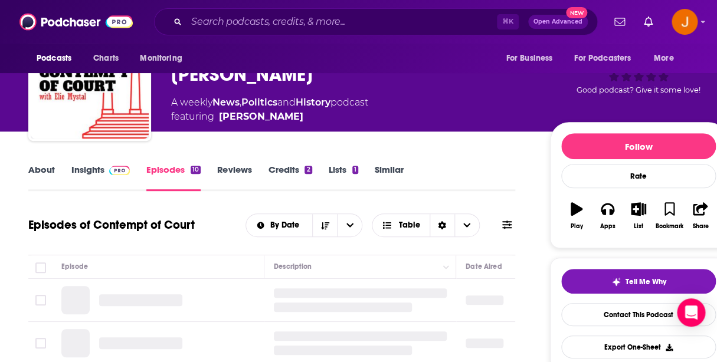
scroll to position [205, 0]
